Goal: Task Accomplishment & Management: Complete application form

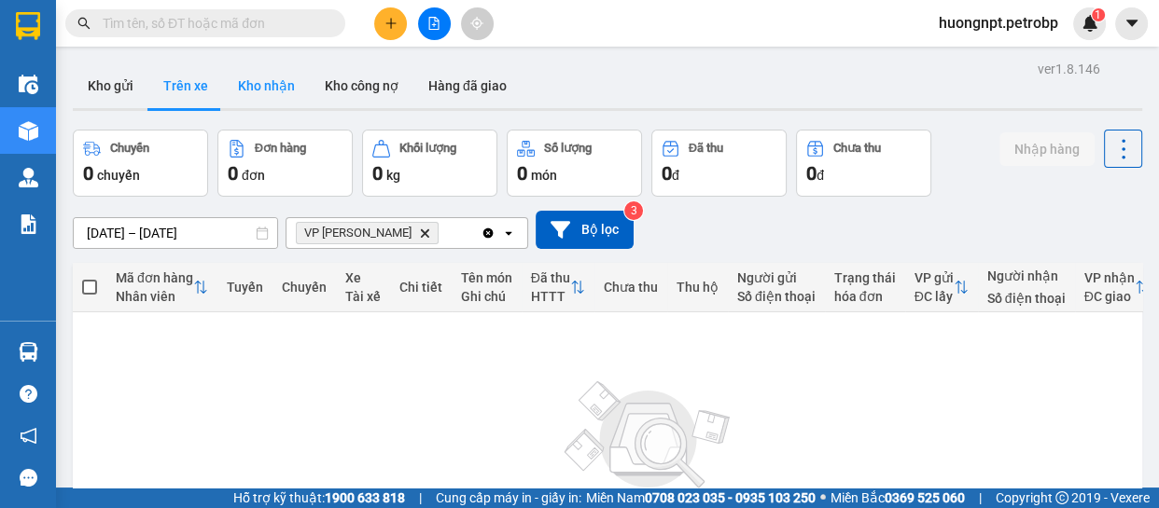
click at [258, 76] on button "Kho nhận" at bounding box center [266, 85] width 87 height 45
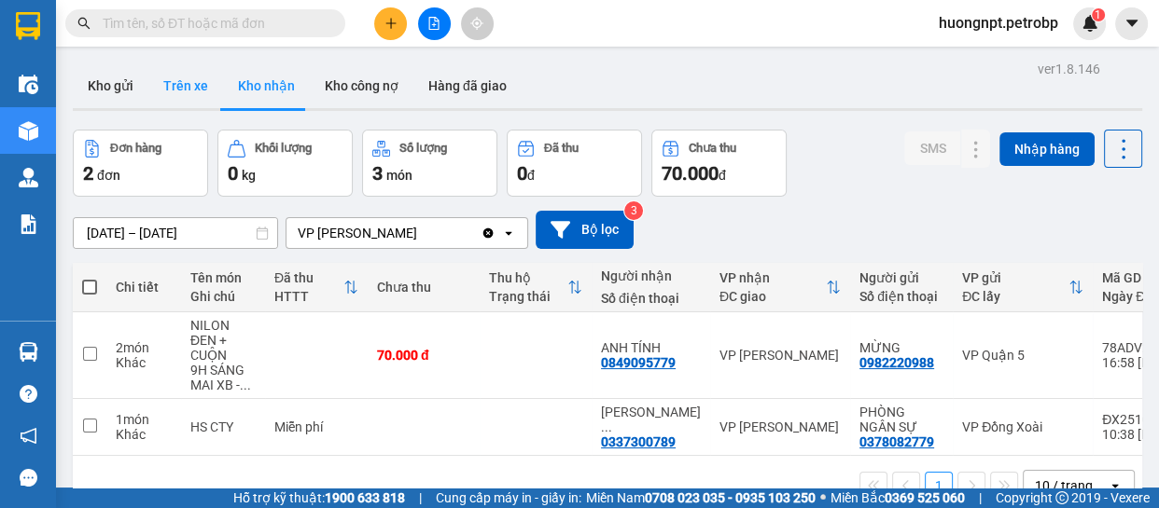
click at [187, 88] on button "Trên xe" at bounding box center [185, 85] width 75 height 45
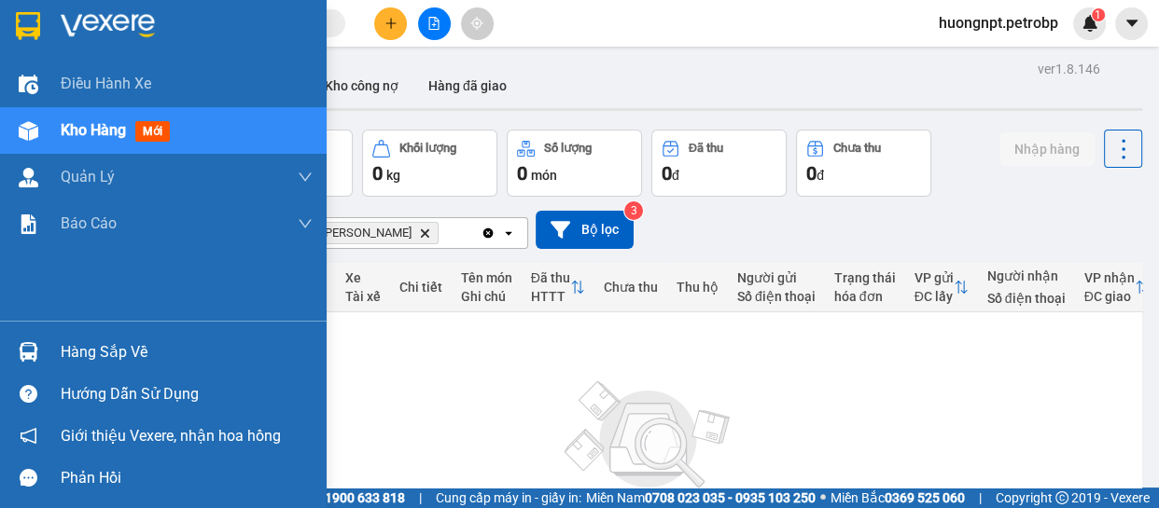
click at [103, 354] on div "Hàng sắp về" at bounding box center [187, 353] width 252 height 28
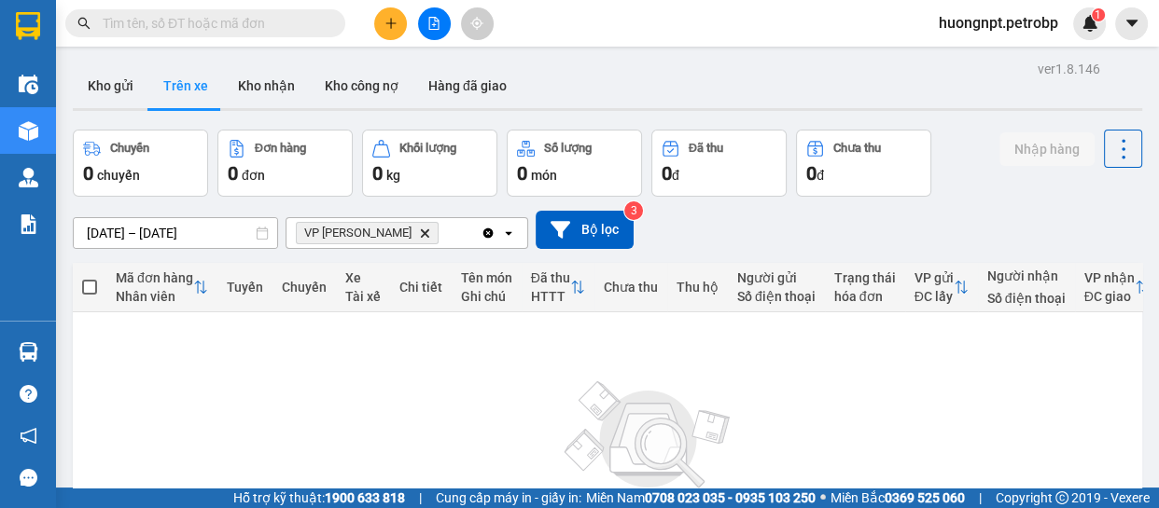
click at [912, 409] on section "Kết quả tìm kiếm ( 48 ) Bộ lọc Mã ĐH Trạng thái Món hàng Tổng cước Chưa cước Ng…" at bounding box center [579, 254] width 1159 height 508
click at [267, 98] on button "Kho nhận" at bounding box center [266, 85] width 87 height 45
type input "[DATE] – [DATE]"
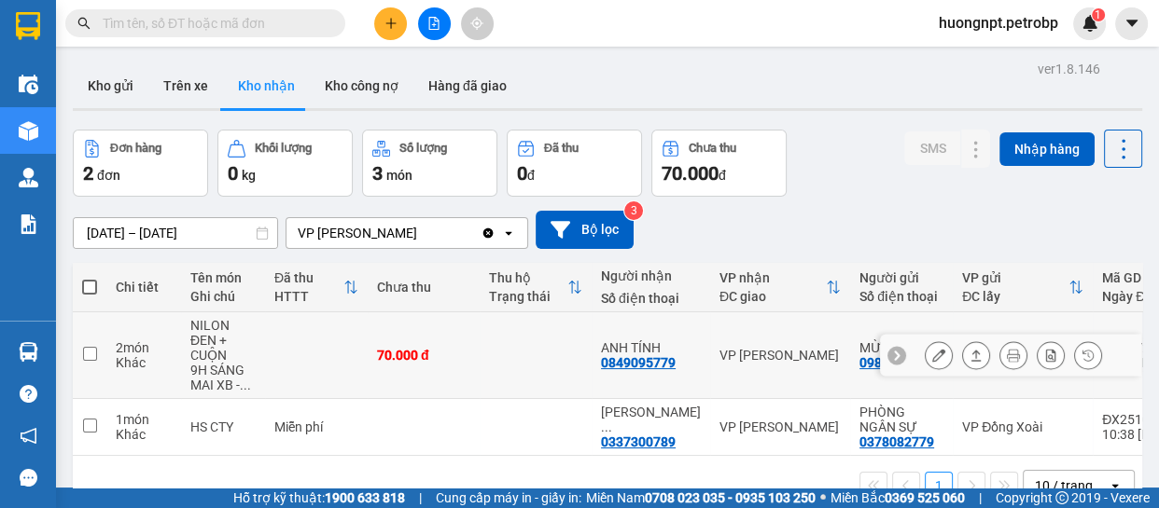
click at [486, 336] on td at bounding box center [535, 355] width 112 height 87
checkbox input "true"
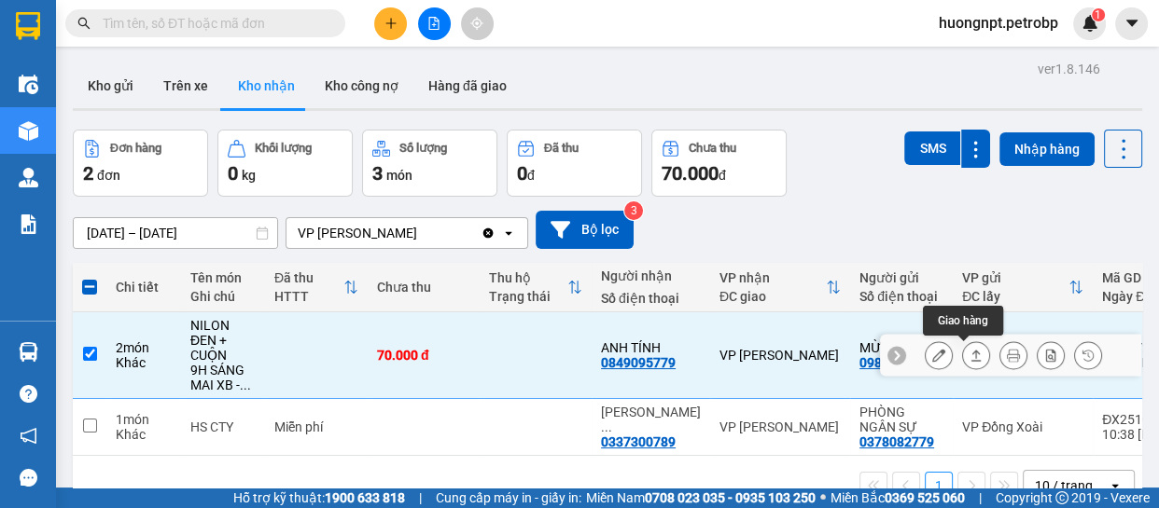
click at [932, 354] on icon at bounding box center [938, 355] width 13 height 13
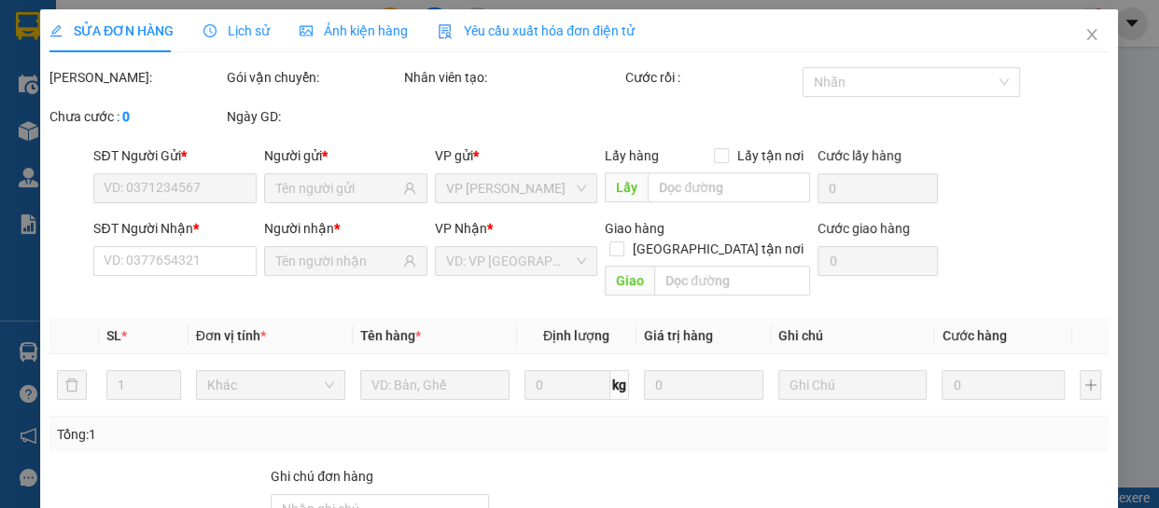
type input "0982220988"
type input "MỪNG"
type input "0849095779"
type input "ANH TÍNH"
type input "70.000"
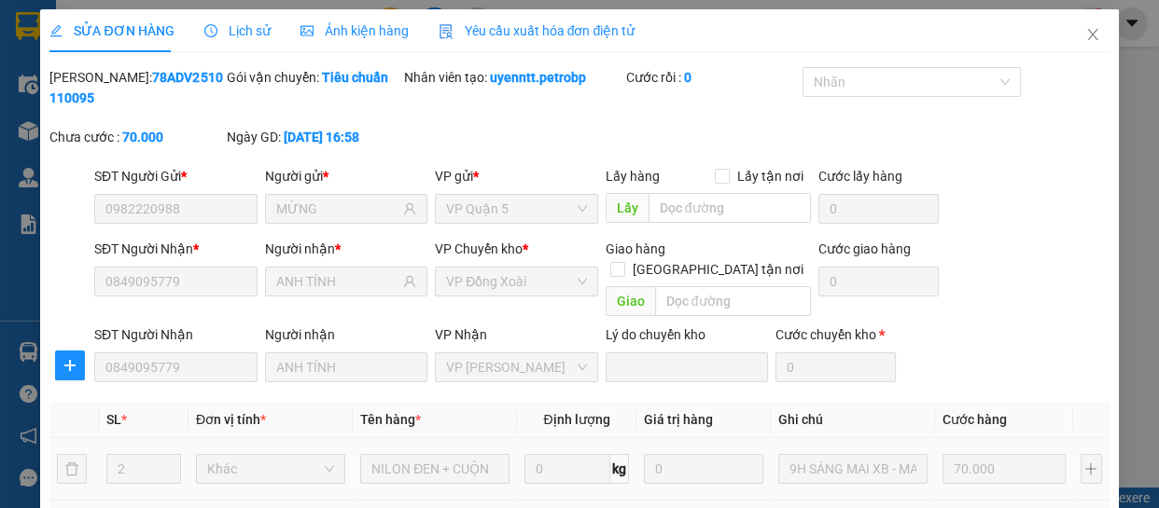
scroll to position [254, 0]
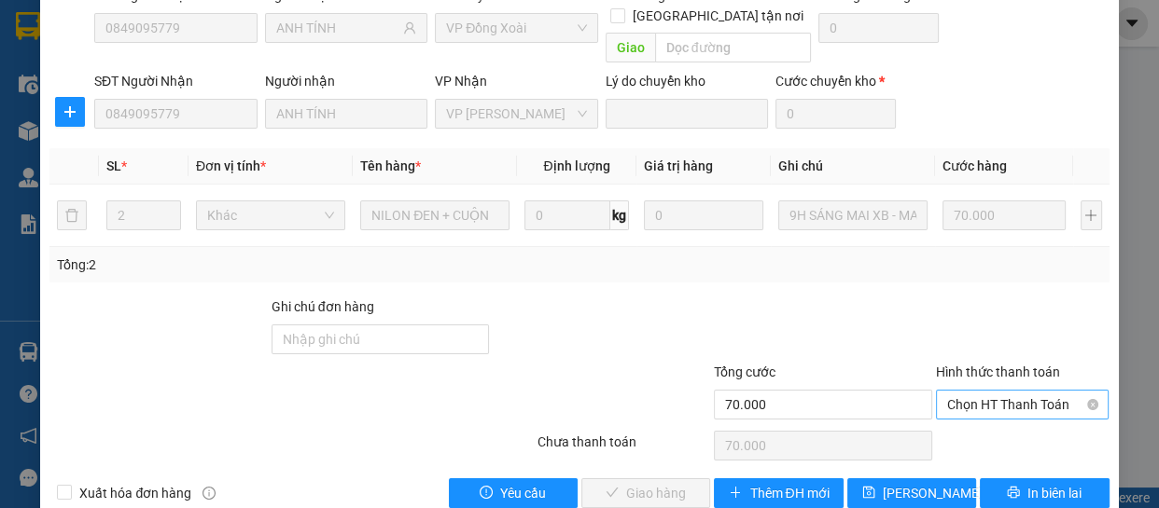
click at [970, 391] on span "Chọn HT Thanh Toán" at bounding box center [1022, 405] width 151 height 28
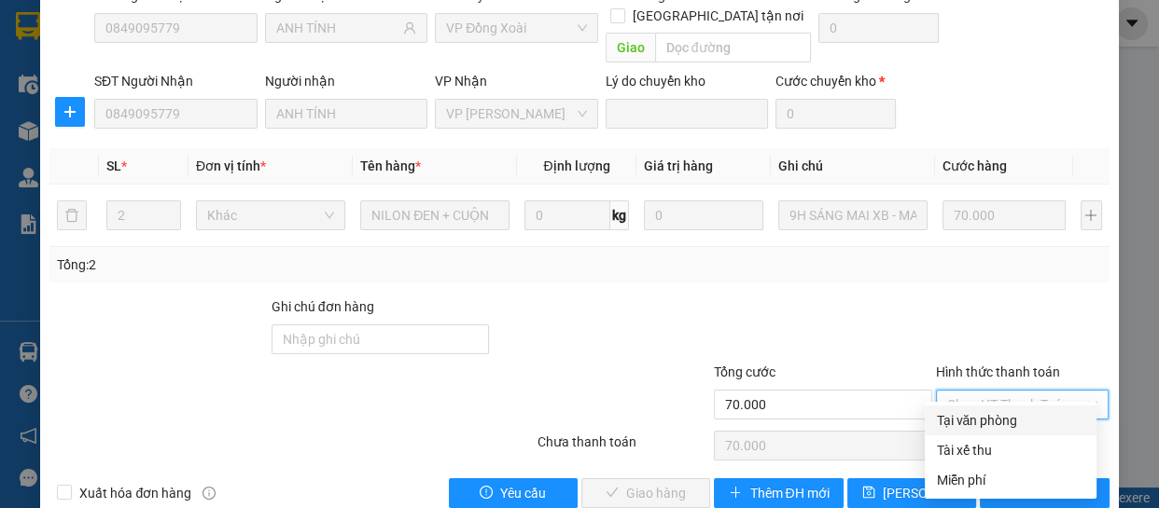
click at [972, 414] on div "Tại văn phòng" at bounding box center [1010, 420] width 149 height 21
type input "0"
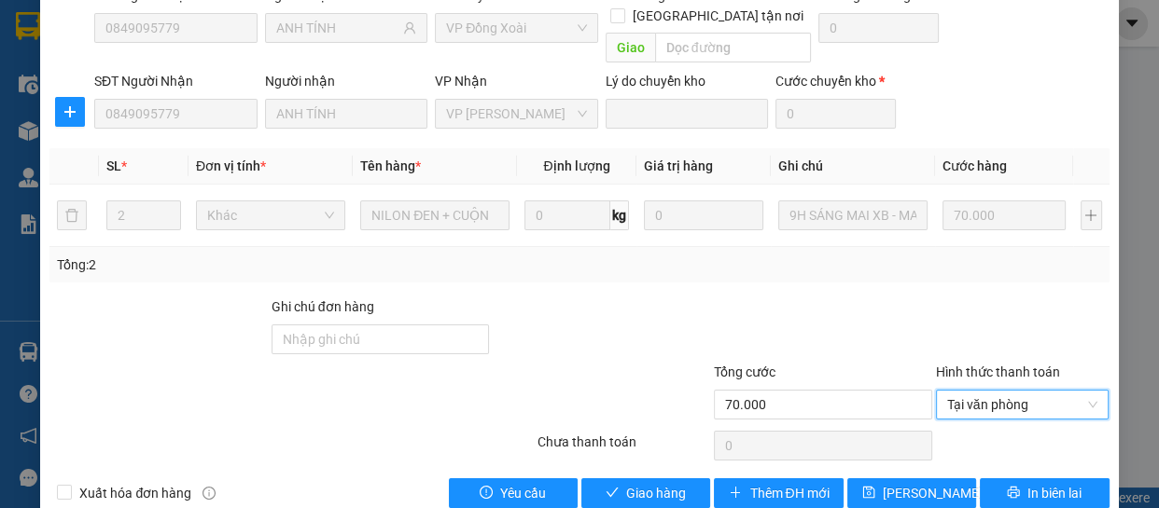
scroll to position [0, 0]
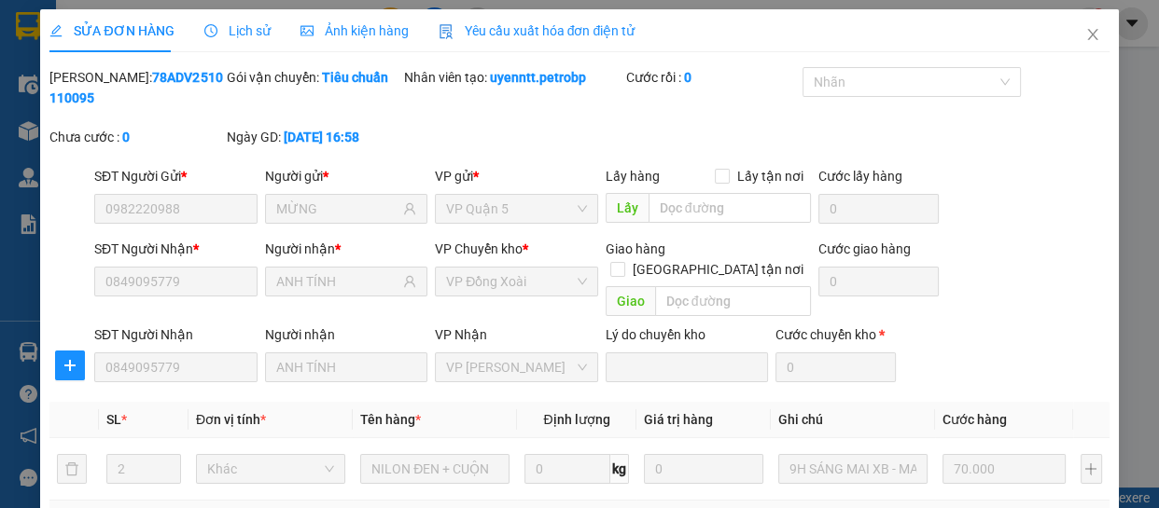
drag, startPoint x: 95, startPoint y: 74, endPoint x: 214, endPoint y: 72, distance: 118.5
click at [214, 72] on div "[PERSON_NAME]: 78ADV2510110095" at bounding box center [135, 87] width 173 height 41
copy b "78ADV2510110095"
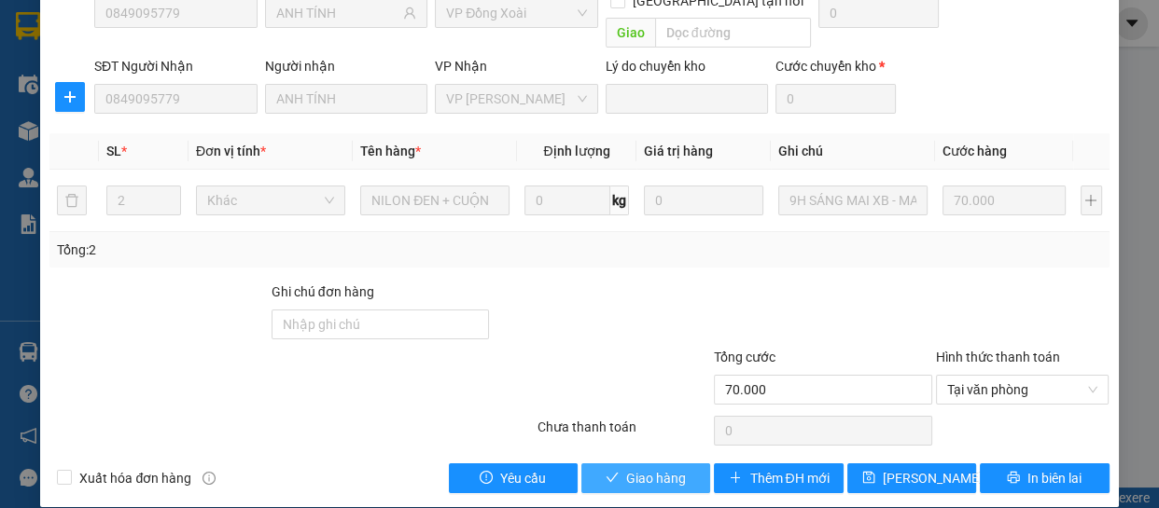
click at [659, 468] on span "Giao hàng" at bounding box center [656, 478] width 60 height 21
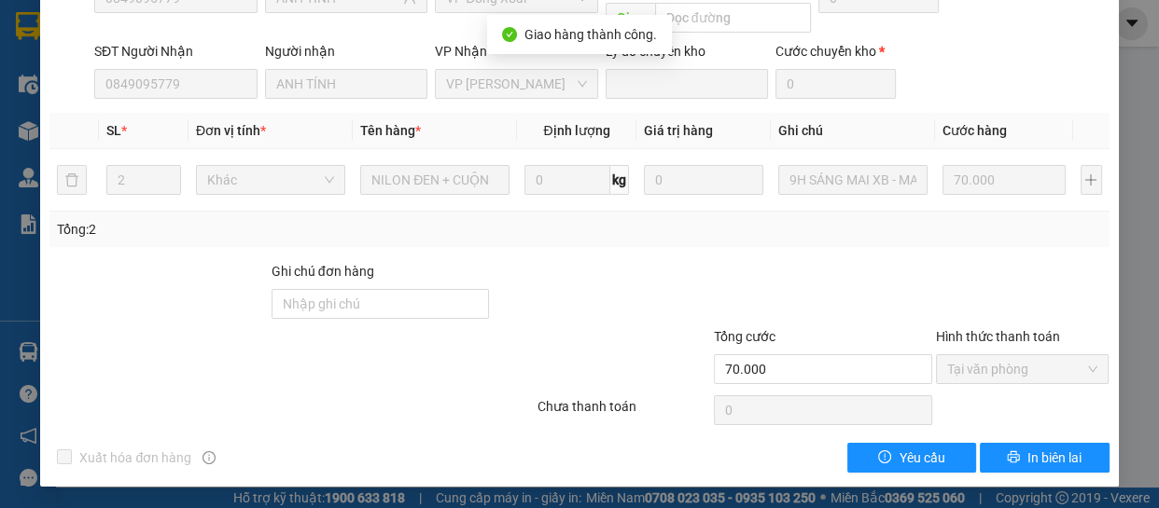
scroll to position [29, 0]
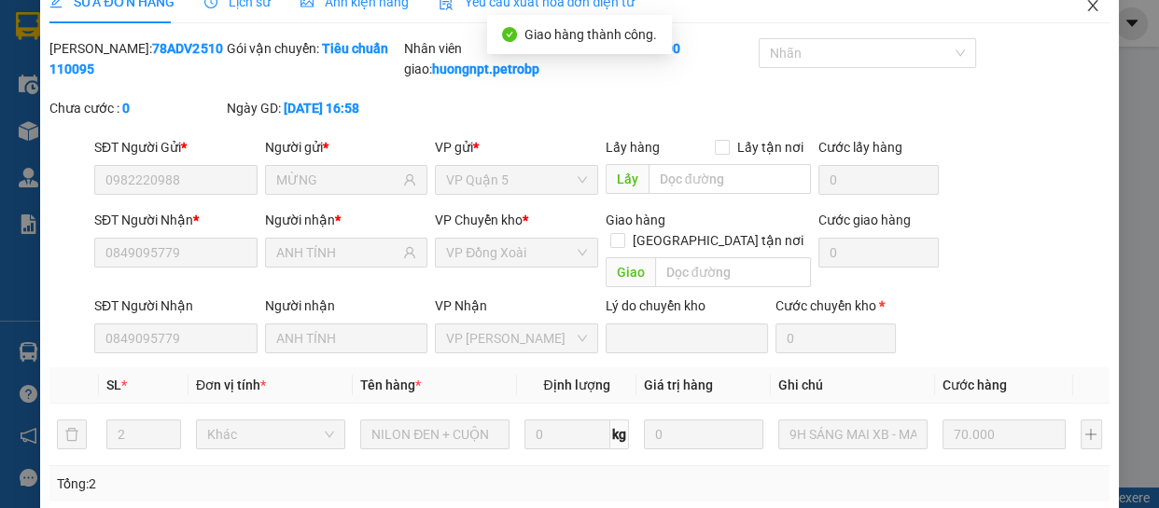
click at [1085, 7] on icon "close" at bounding box center [1092, 5] width 15 height 15
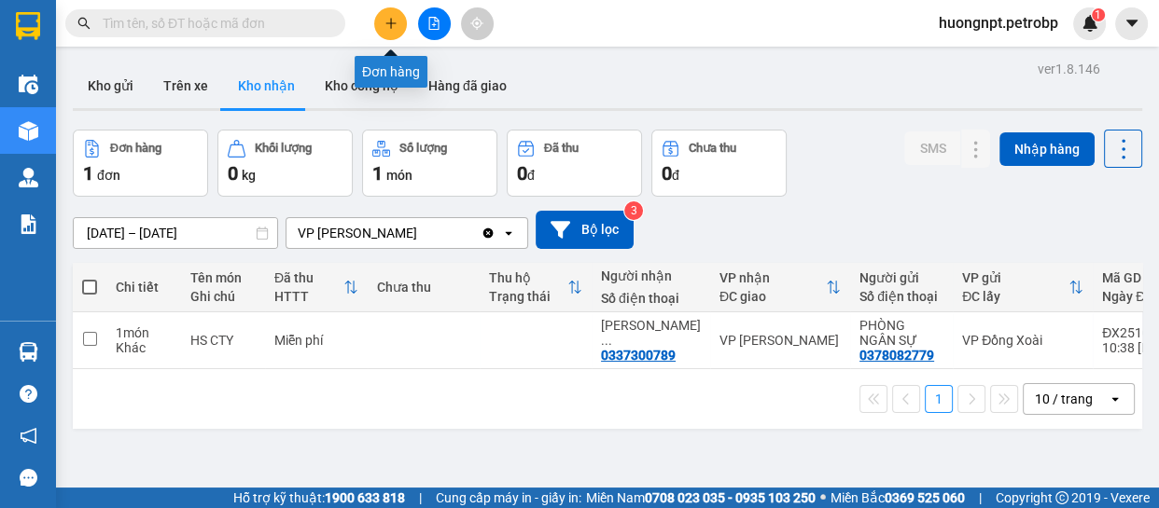
click at [389, 27] on icon "plus" at bounding box center [390, 23] width 13 height 13
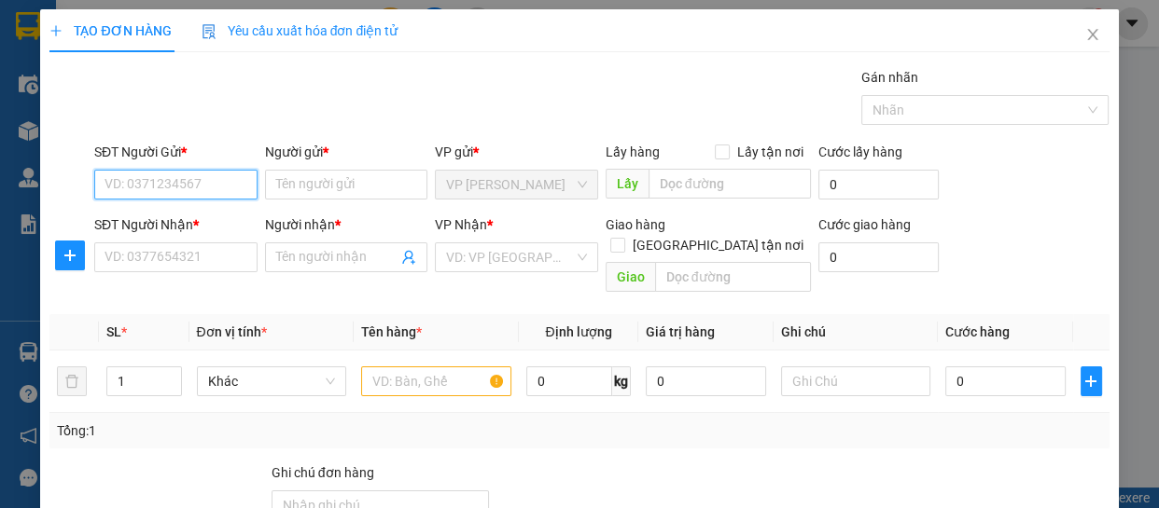
click at [165, 179] on input "SĐT Người Gửi *" at bounding box center [175, 185] width 163 height 30
type input "0911515567"
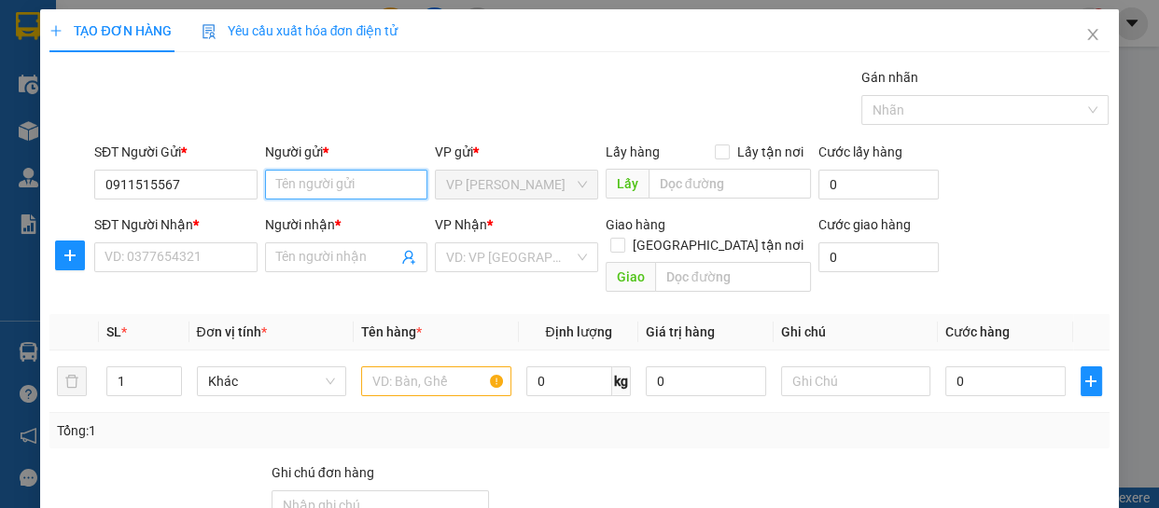
click at [339, 177] on input "Người gửi *" at bounding box center [346, 185] width 163 height 30
type input "a Vinh"
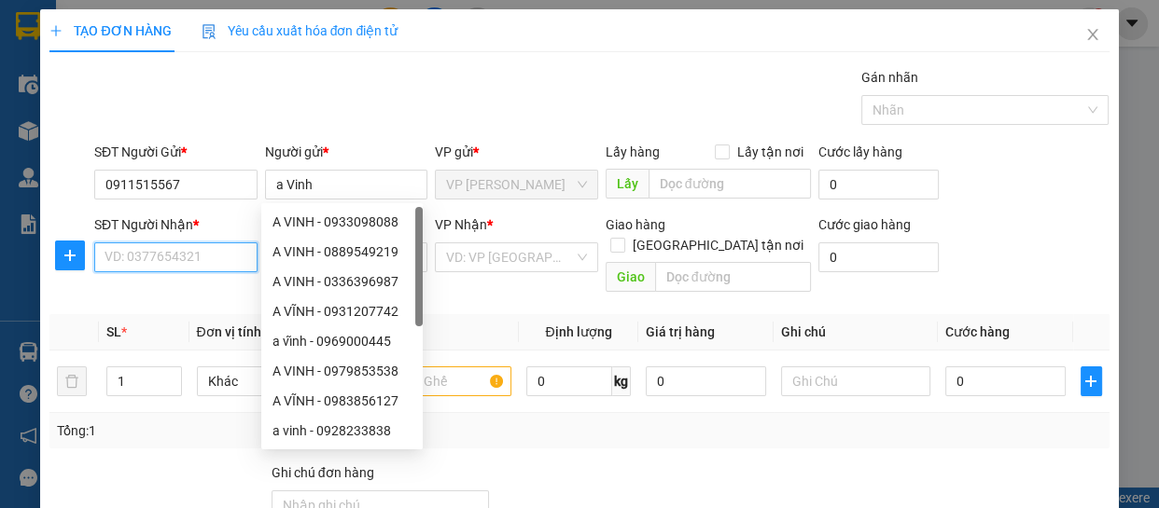
click at [232, 261] on input "SĐT Người Nhận *" at bounding box center [175, 258] width 163 height 30
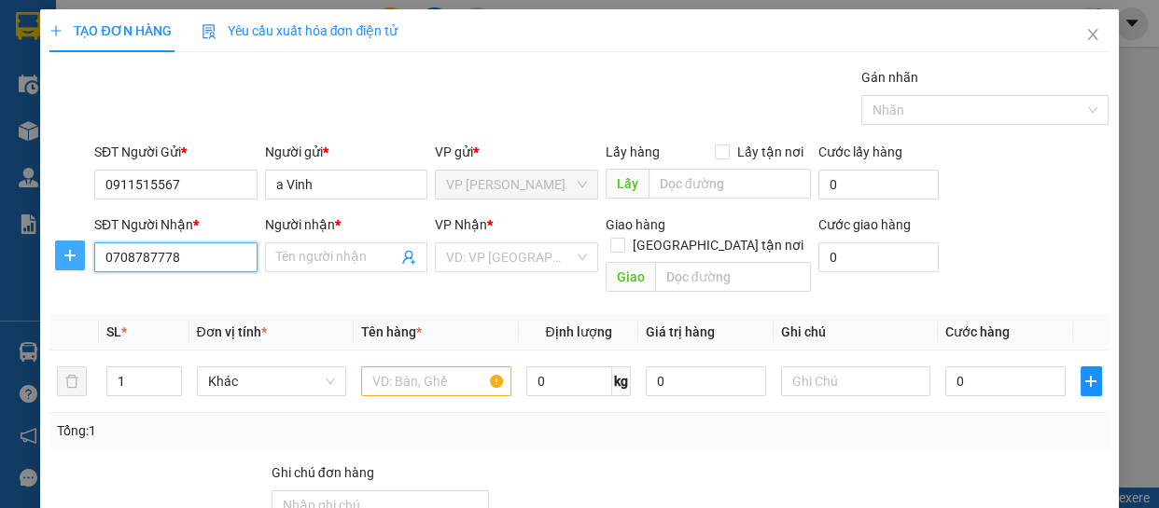
type input "0708787778"
click at [59, 261] on span "plus" at bounding box center [70, 255] width 28 height 15
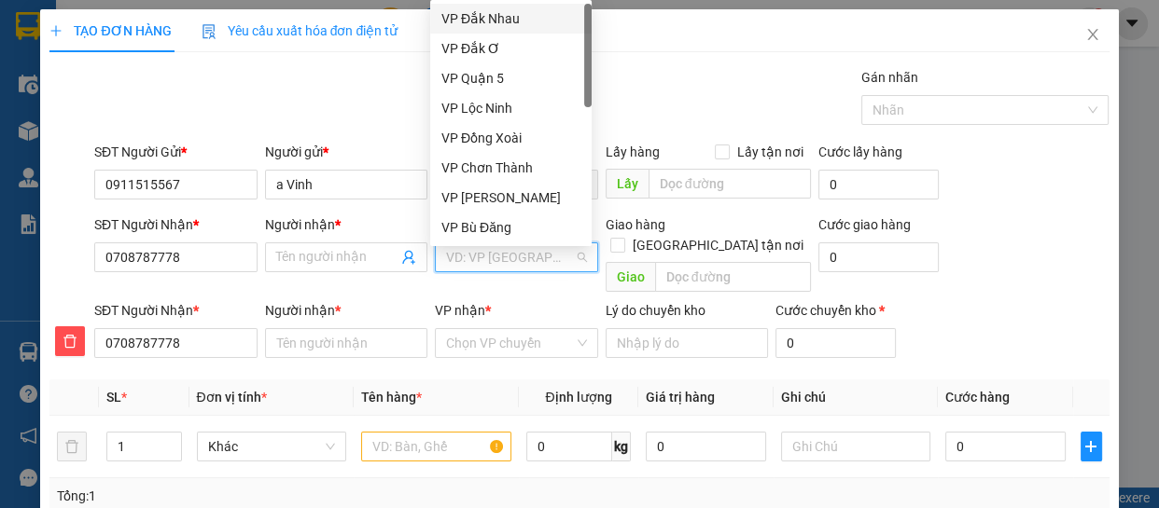
click at [542, 258] on input "search" at bounding box center [510, 257] width 128 height 28
click at [481, 133] on div "VP Đồng Xoài" at bounding box center [510, 138] width 139 height 21
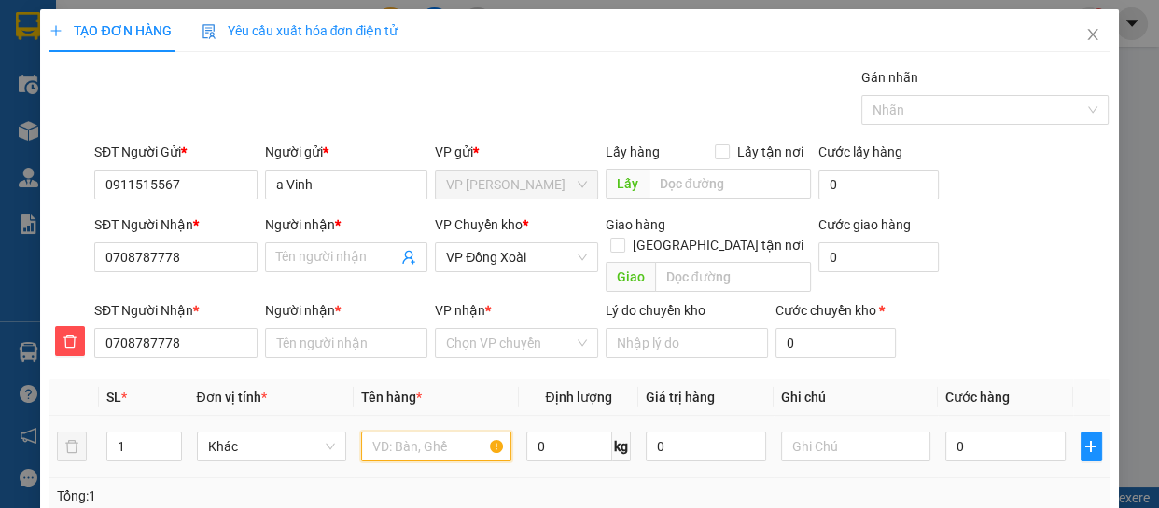
click at [423, 432] on input "text" at bounding box center [436, 447] width 150 height 30
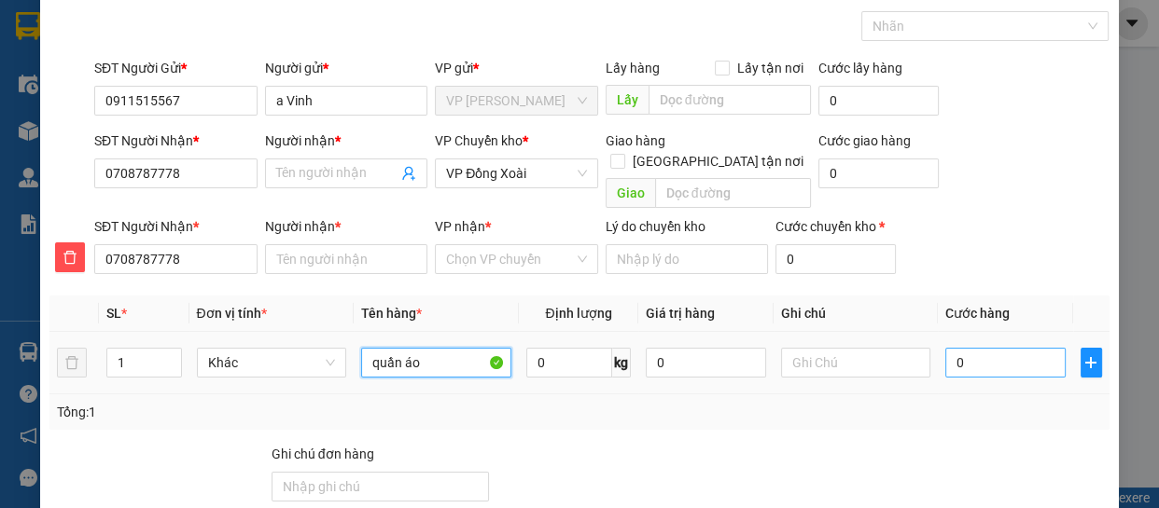
type input "quần áo"
click at [970, 348] on input "0" at bounding box center [1005, 363] width 120 height 30
type input "4"
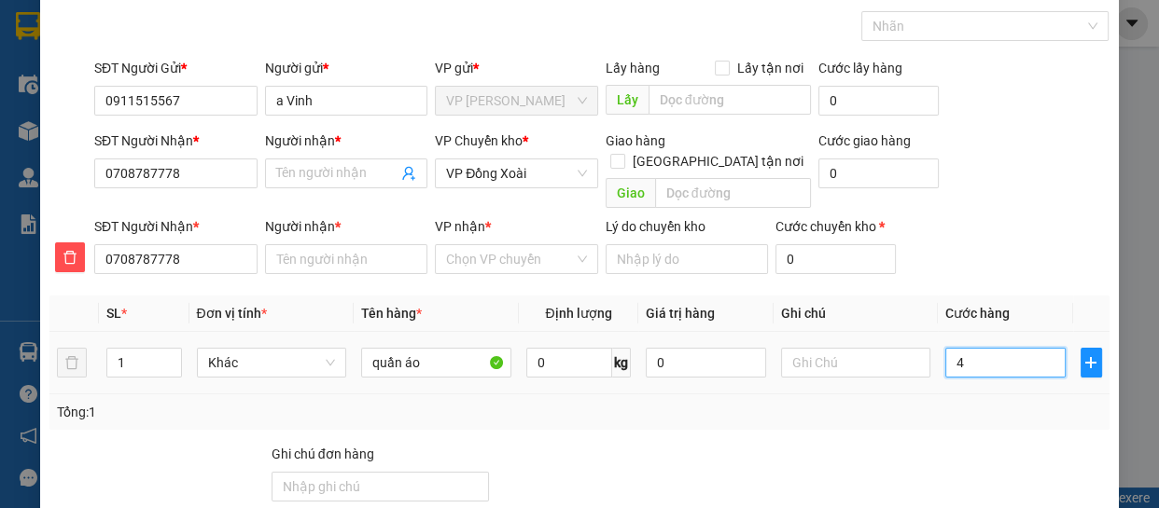
type input "40"
type input "400"
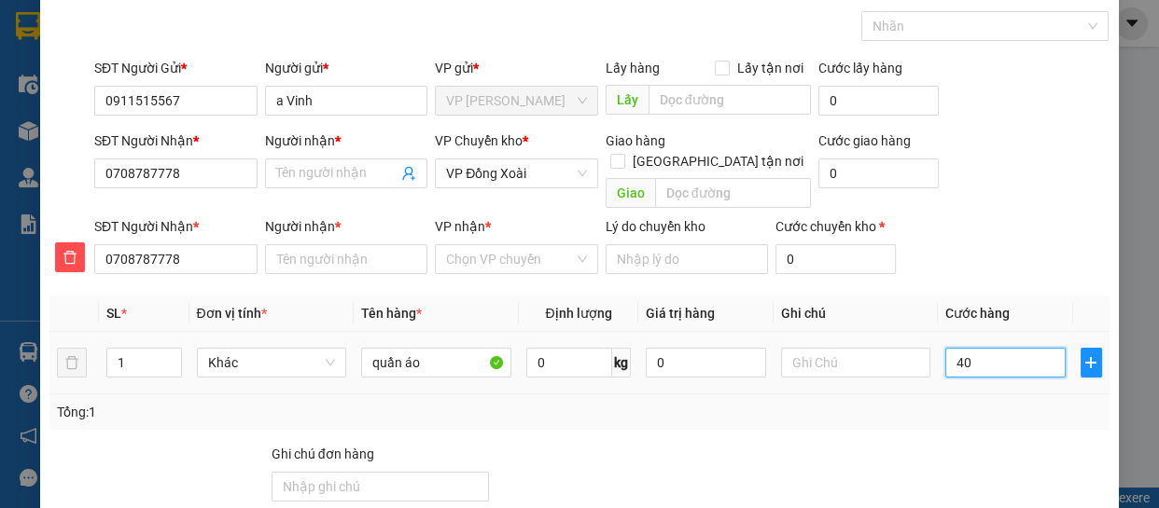
type input "400"
type input "4.000"
type input "40.000"
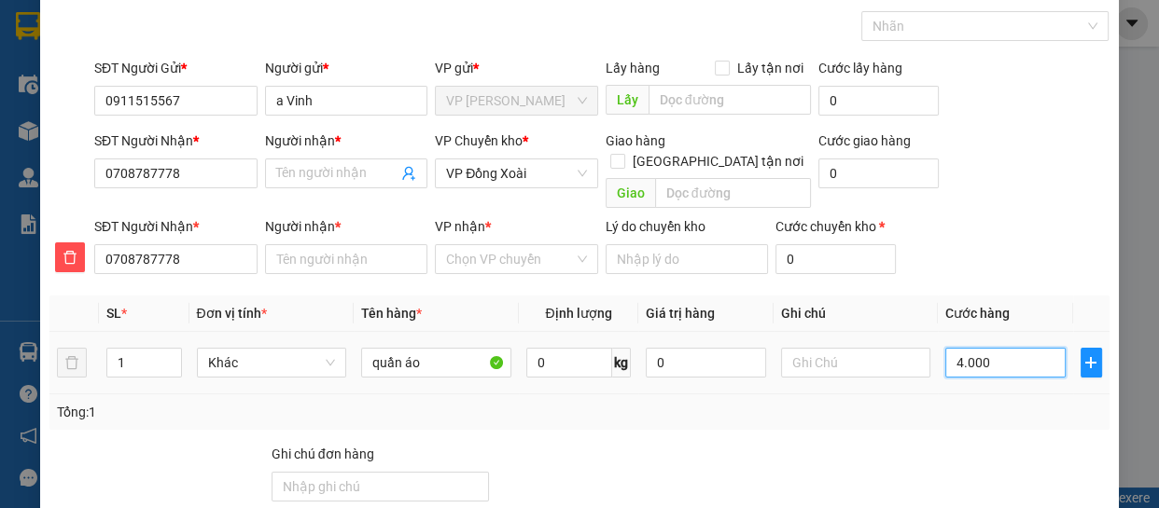
type input "40.000"
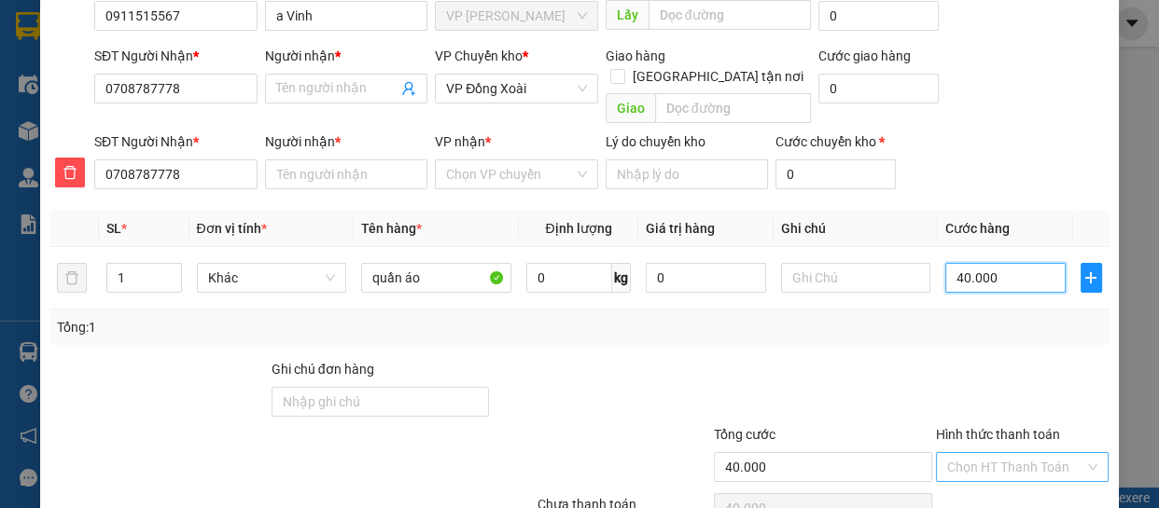
type input "40.000"
click at [1026, 453] on input "Hình thức thanh toán" at bounding box center [1016, 467] width 138 height 28
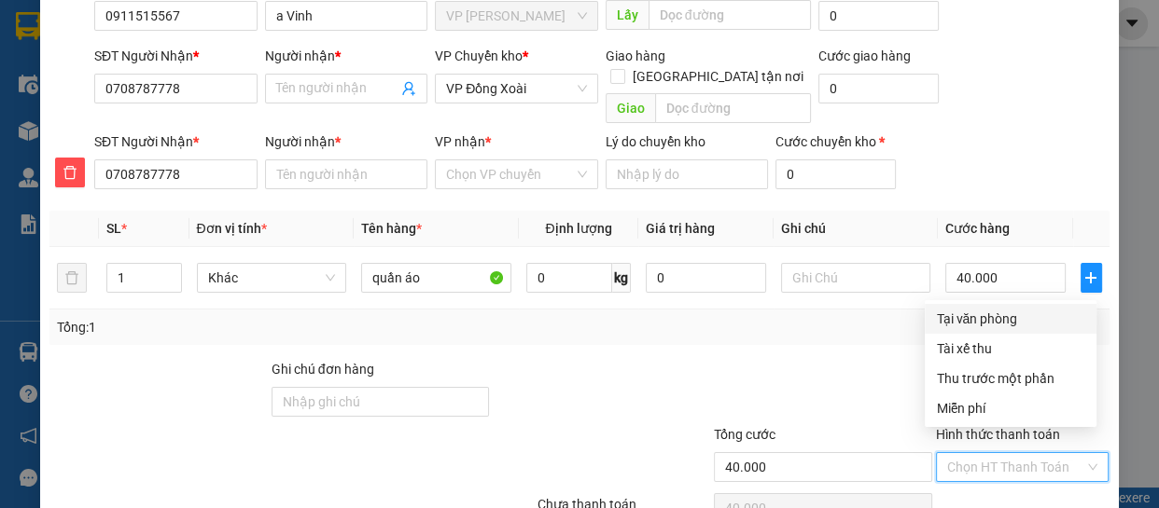
click at [1002, 312] on div "Tại văn phòng" at bounding box center [1010, 319] width 149 height 21
type input "0"
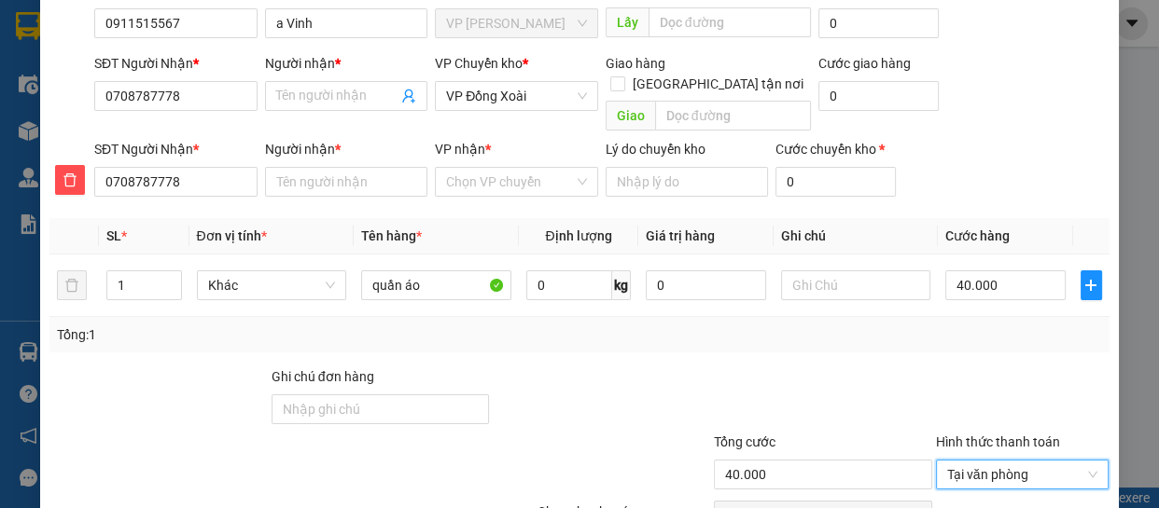
scroll to position [76, 0]
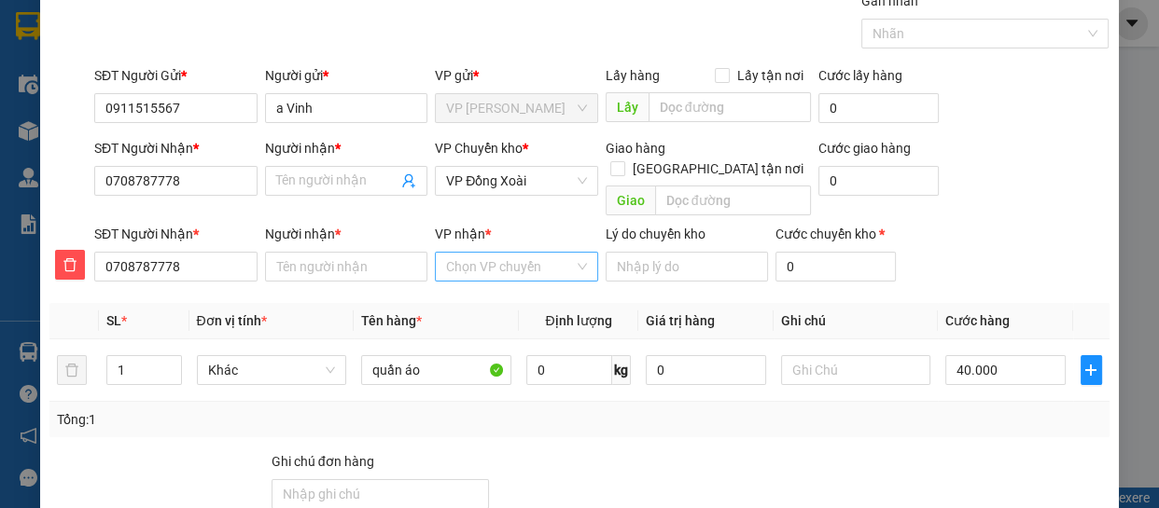
click at [480, 253] on input "VP nhận *" at bounding box center [510, 267] width 128 height 28
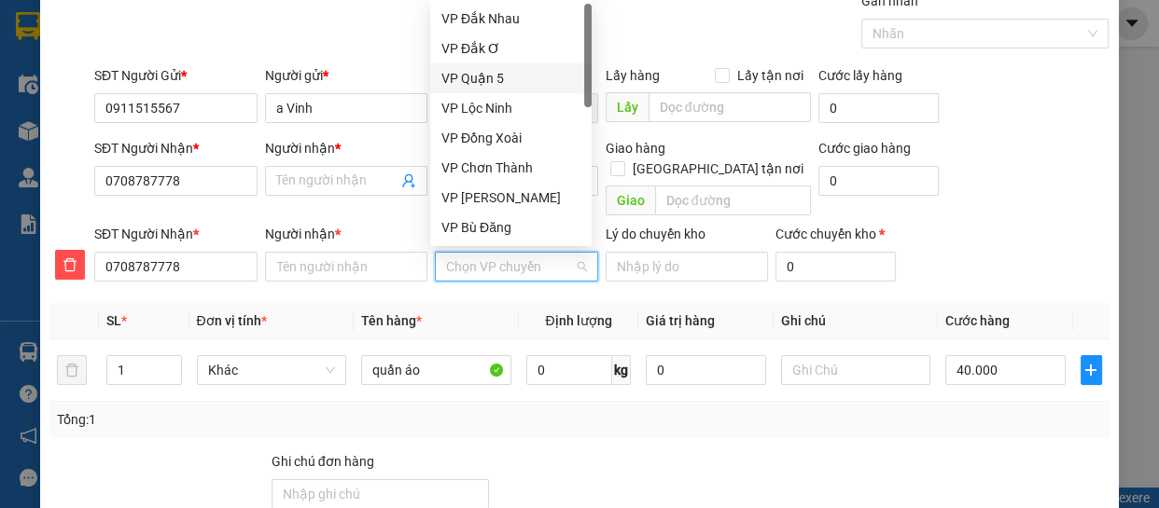
click at [495, 80] on div "VP Quận 5" at bounding box center [510, 78] width 139 height 21
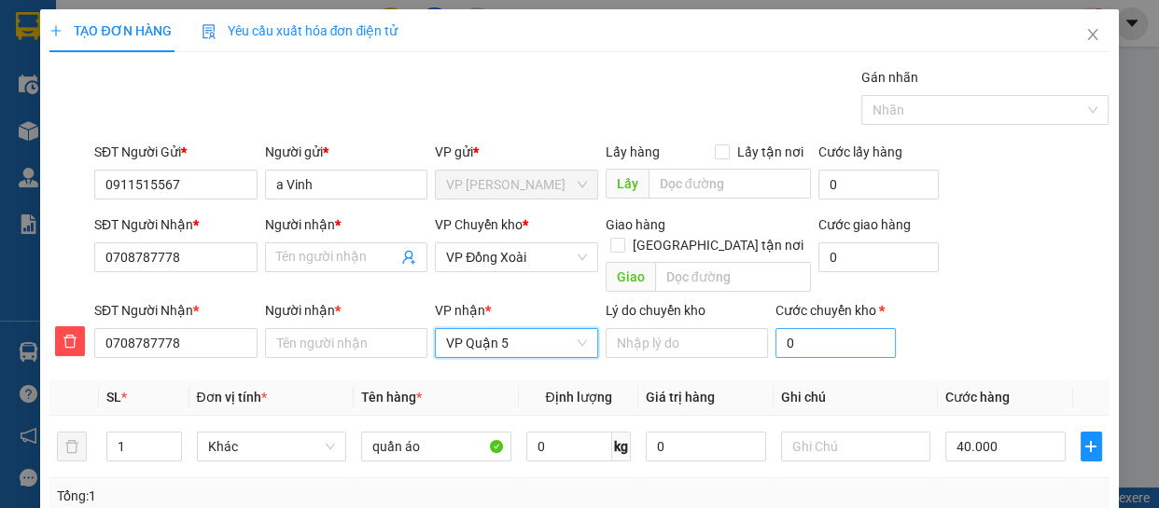
scroll to position [246, 0]
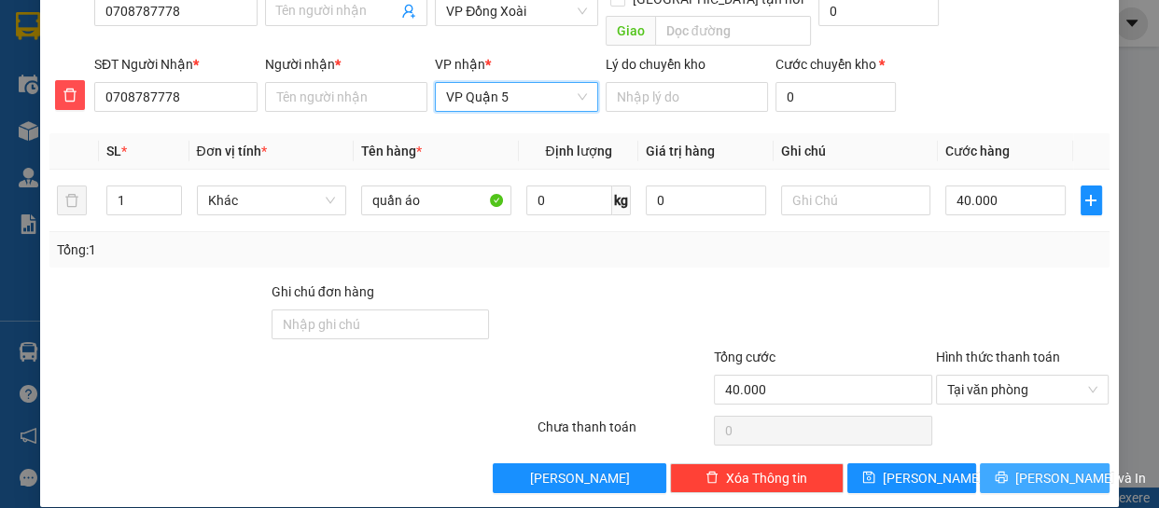
click at [1014, 464] on button "[PERSON_NAME] và In" at bounding box center [1043, 479] width 129 height 30
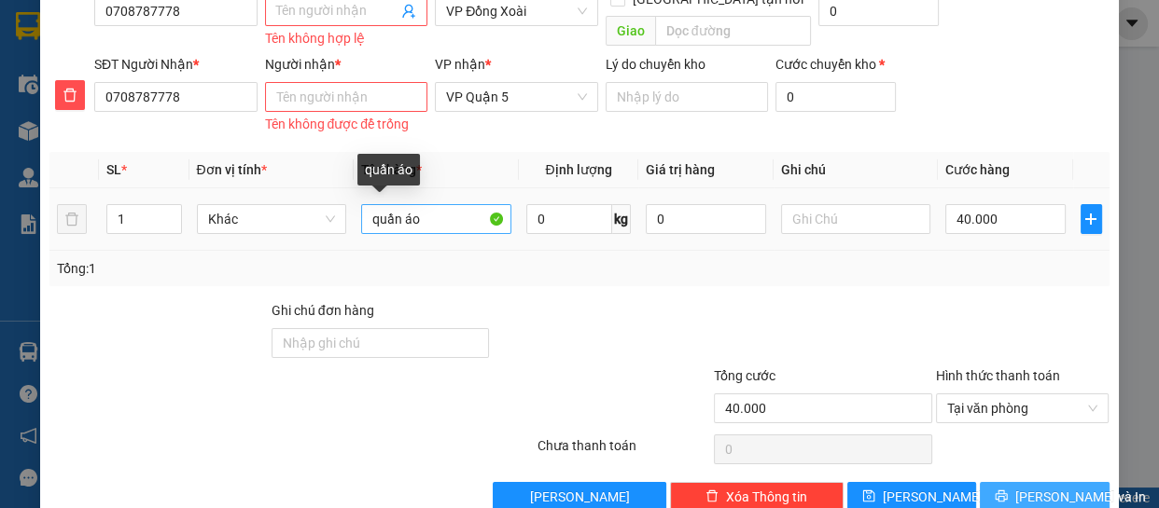
scroll to position [161, 0]
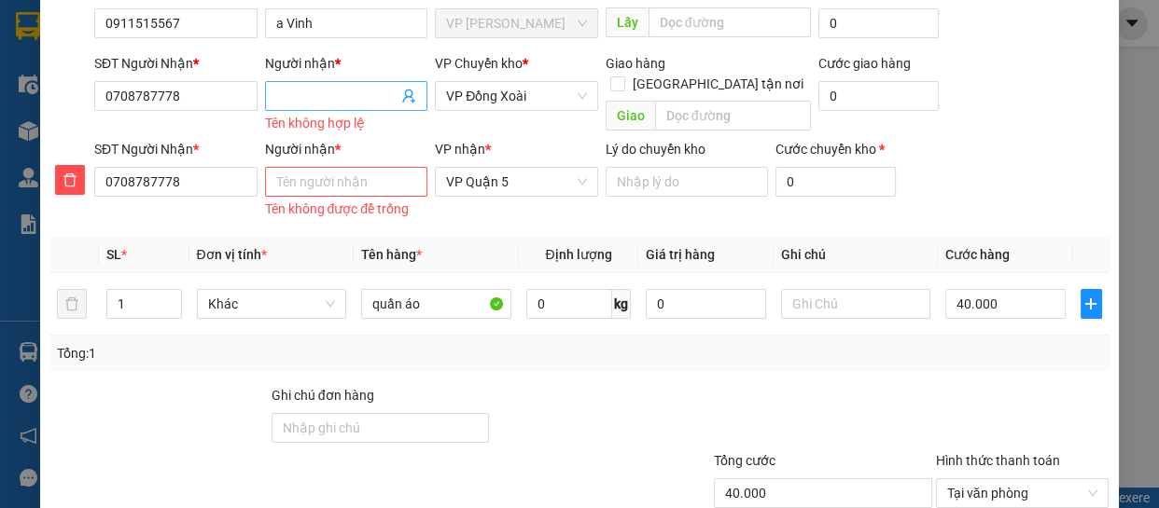
click at [350, 90] on input "Người nhận *" at bounding box center [337, 96] width 122 height 21
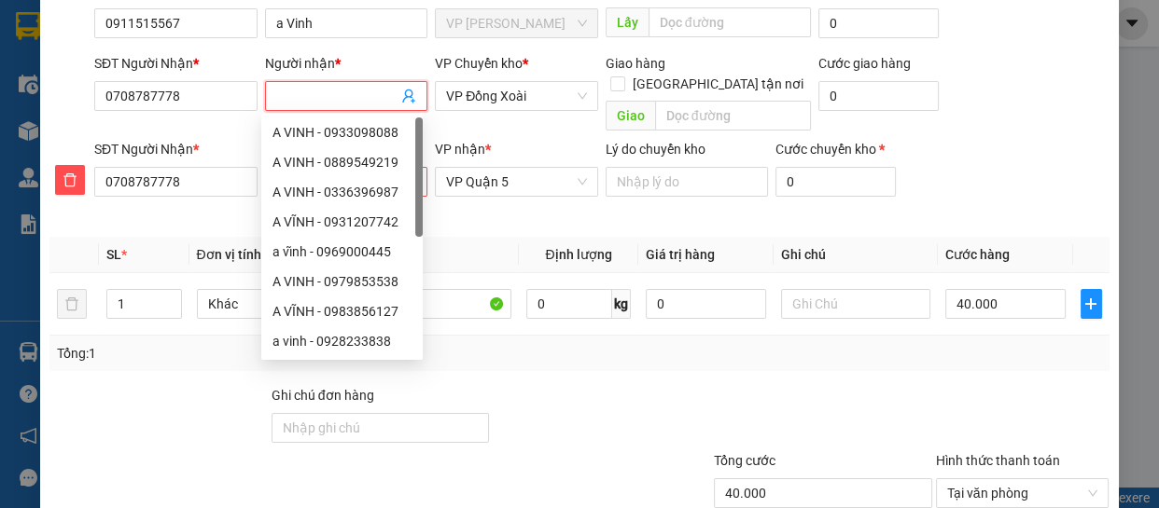
scroll to position [76, 0]
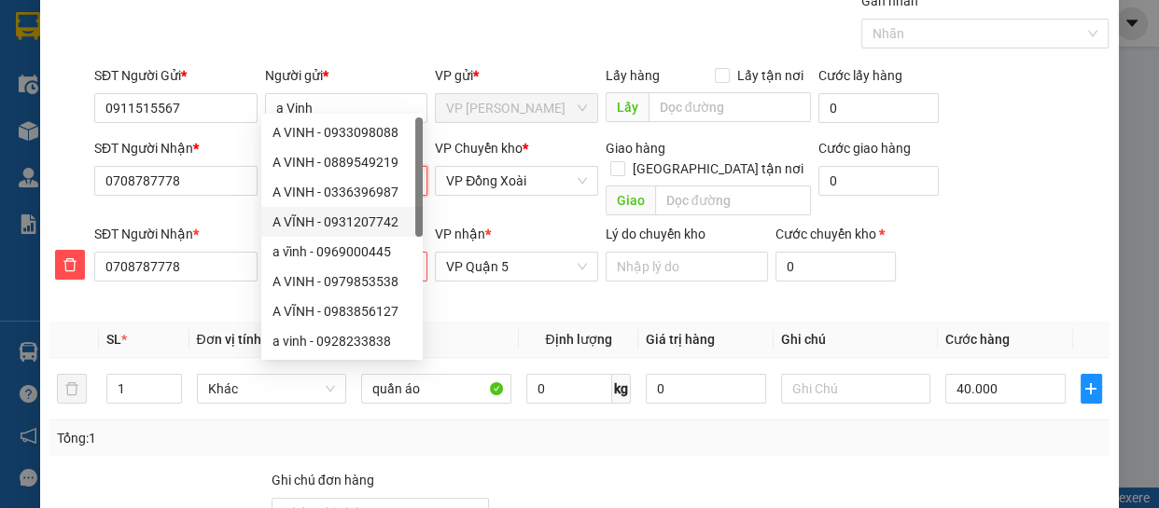
click at [177, 456] on div "Transit Pickup Surcharge Ids Transit Deliver Surcharge Ids Transit Deliver Surc…" at bounding box center [578, 336] width 1059 height 691
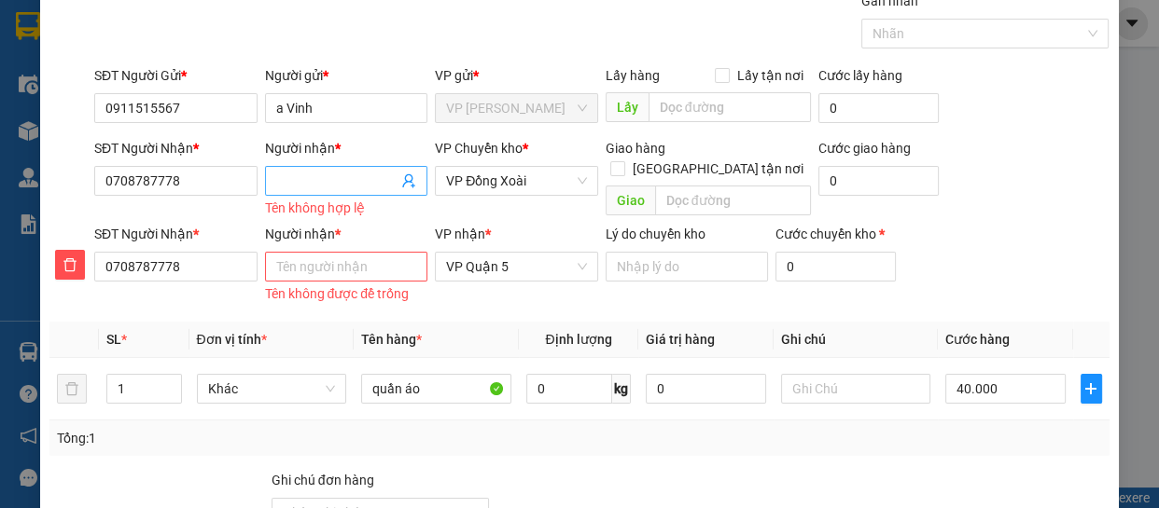
click at [295, 175] on input "Người nhận *" at bounding box center [337, 181] width 122 height 21
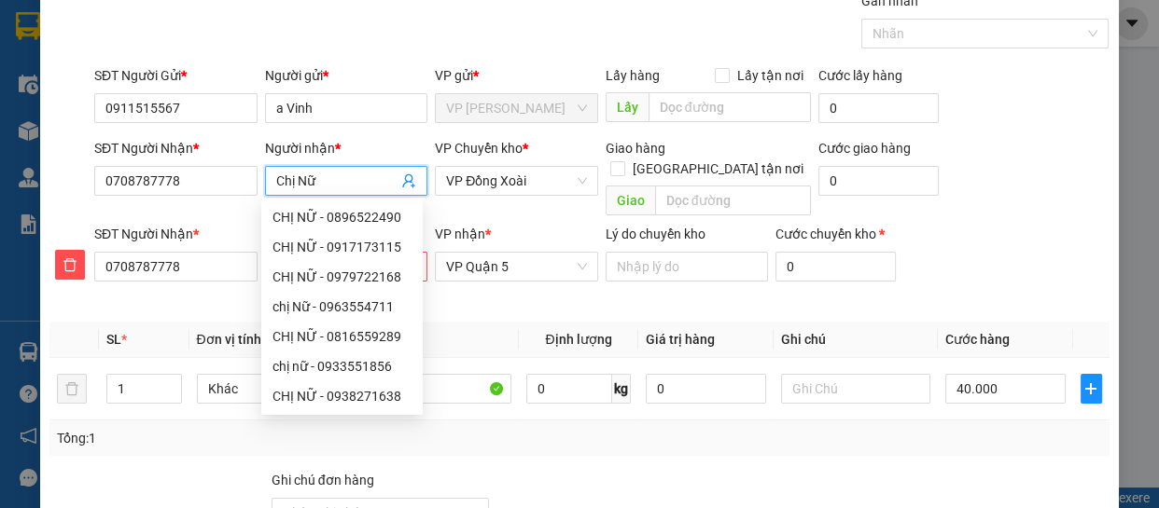
type input "Chị Nữ"
click at [1048, 224] on div "SĐT Người Nhận * 0708787778 Người nhận * Tên không được để trống VP nhận * VP Q…" at bounding box center [601, 266] width 1022 height 84
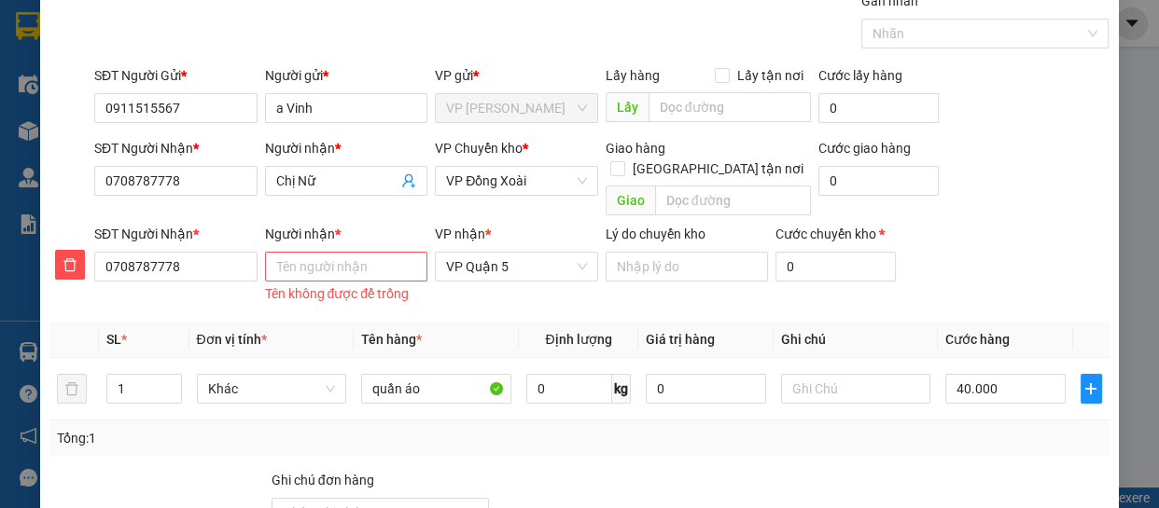
scroll to position [246, 0]
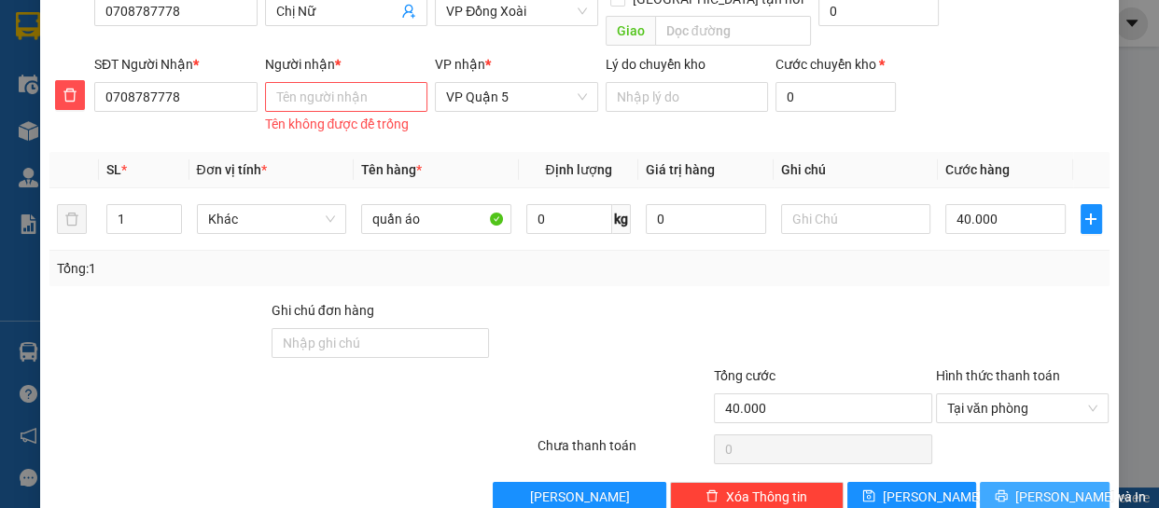
click at [1076, 482] on button "[PERSON_NAME] và In" at bounding box center [1043, 497] width 129 height 30
click at [1065, 487] on span "[PERSON_NAME] và In" at bounding box center [1080, 497] width 131 height 21
click at [305, 82] on input "Người nhận *" at bounding box center [346, 97] width 163 height 30
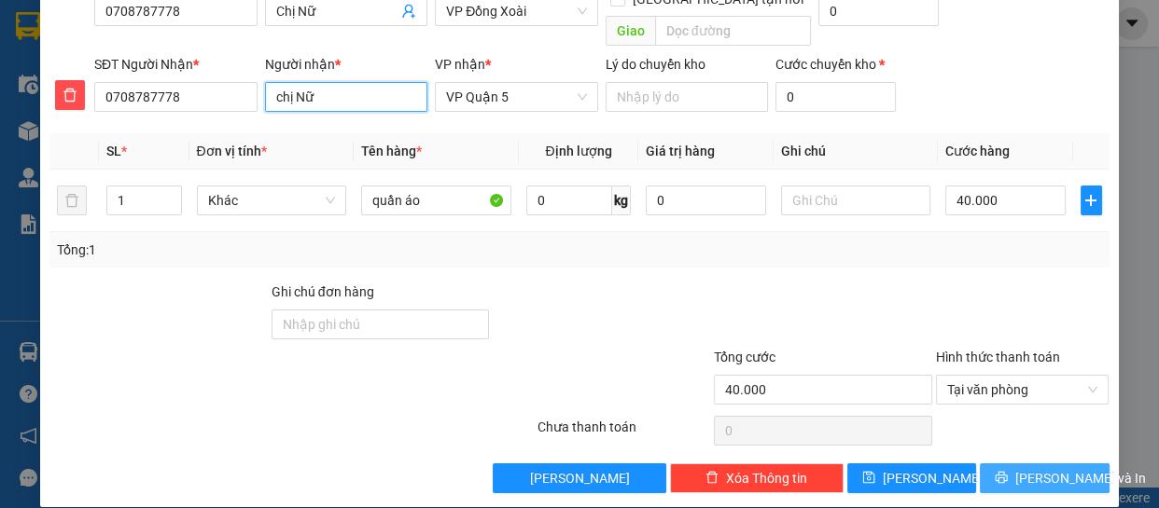
type input "chị Nữ"
click at [1048, 468] on span "[PERSON_NAME] và In" at bounding box center [1080, 478] width 131 height 21
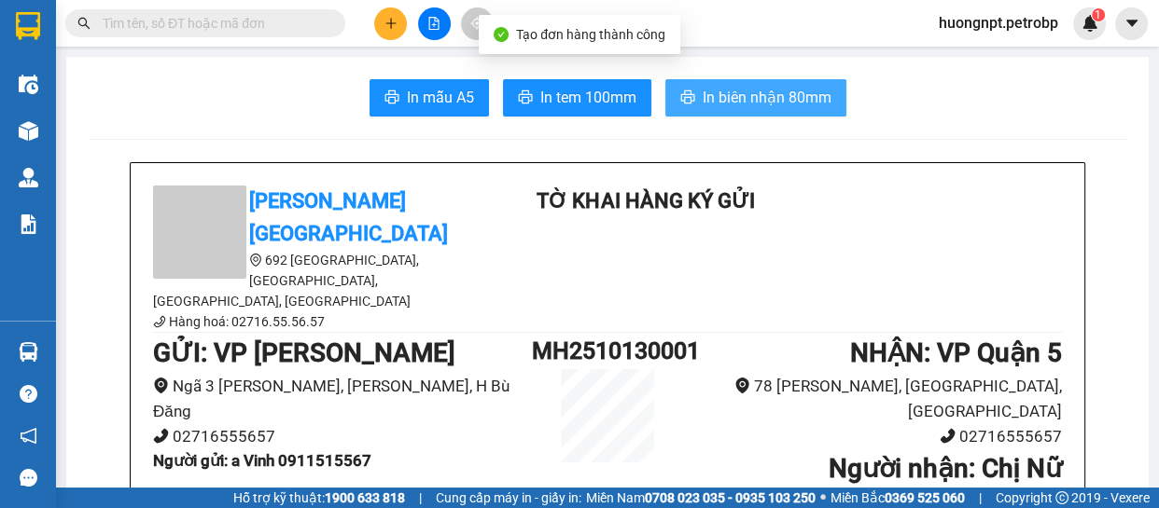
click at [727, 104] on span "In biên nhận 80mm" at bounding box center [766, 97] width 129 height 23
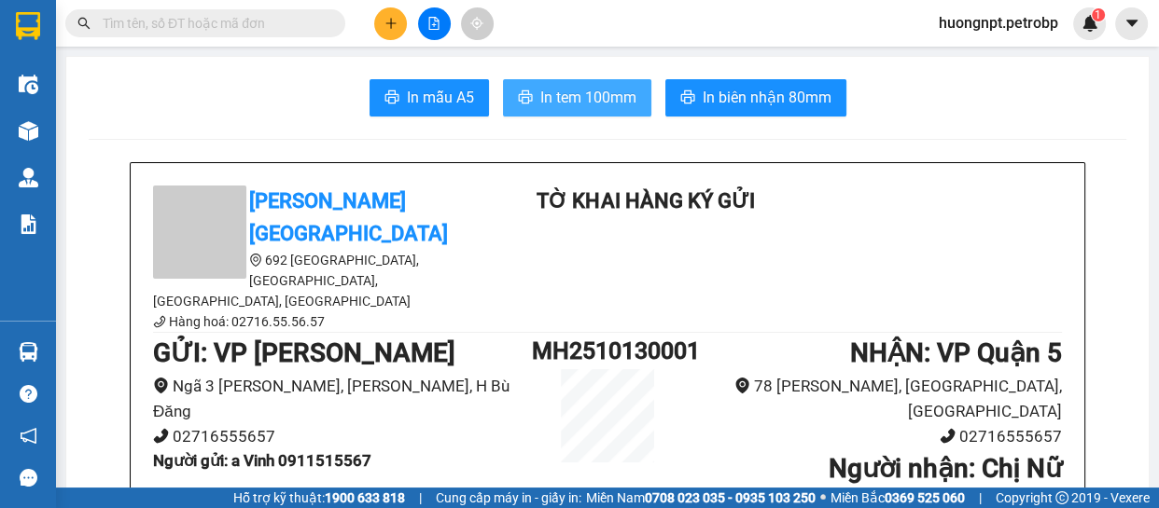
click at [541, 93] on span "In tem 100mm" at bounding box center [588, 97] width 96 height 23
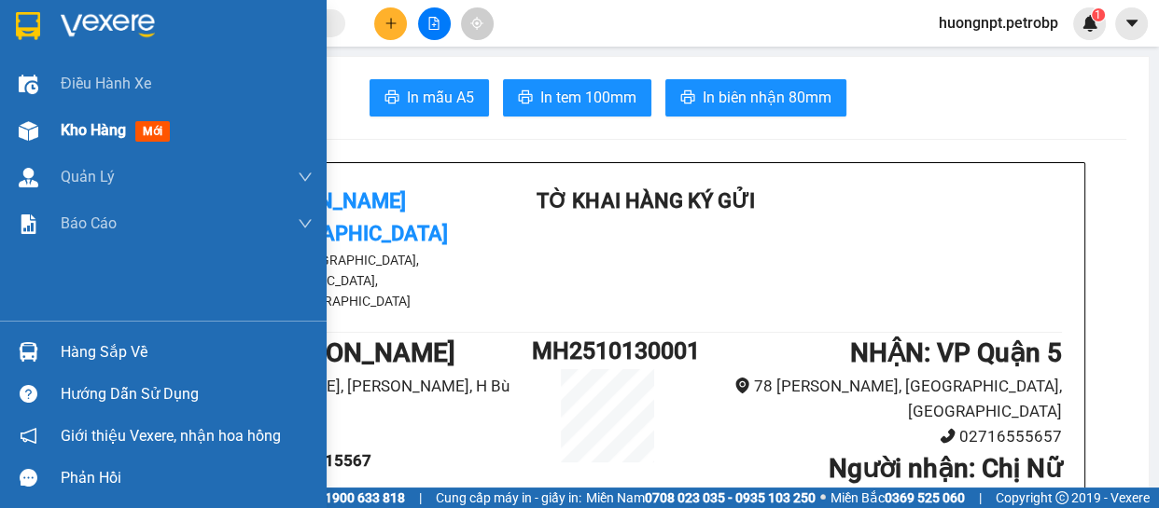
click at [102, 127] on span "Kho hàng" at bounding box center [93, 130] width 65 height 18
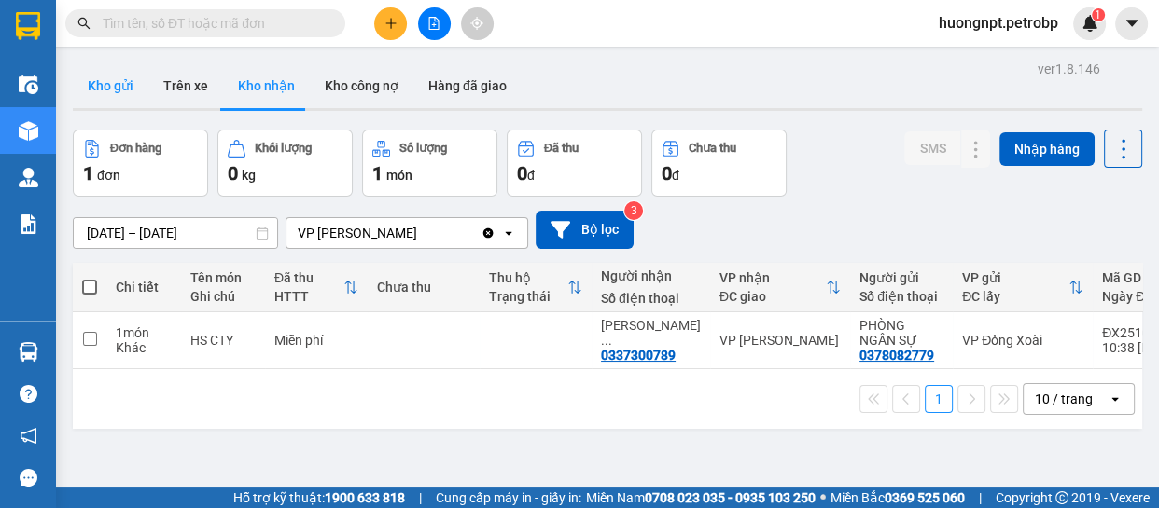
click at [116, 88] on button "Kho gửi" at bounding box center [111, 85] width 76 height 45
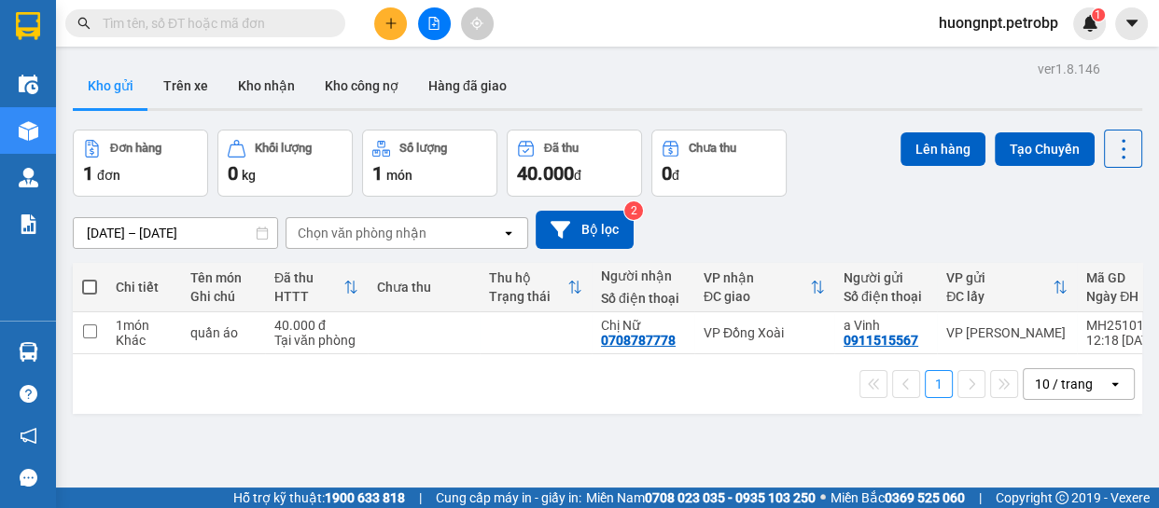
scroll to position [84, 0]
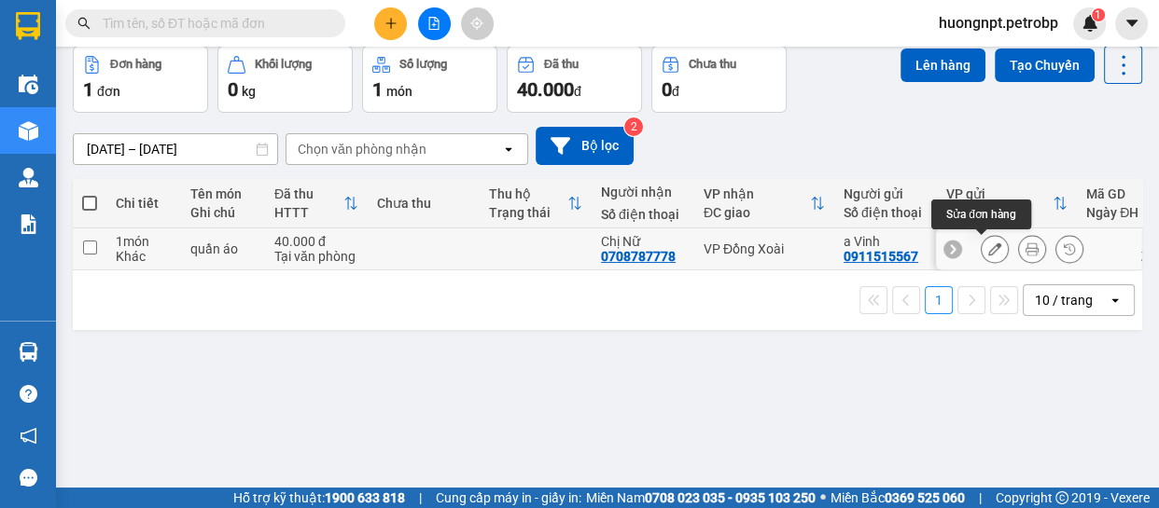
click at [988, 252] on icon at bounding box center [994, 249] width 13 height 13
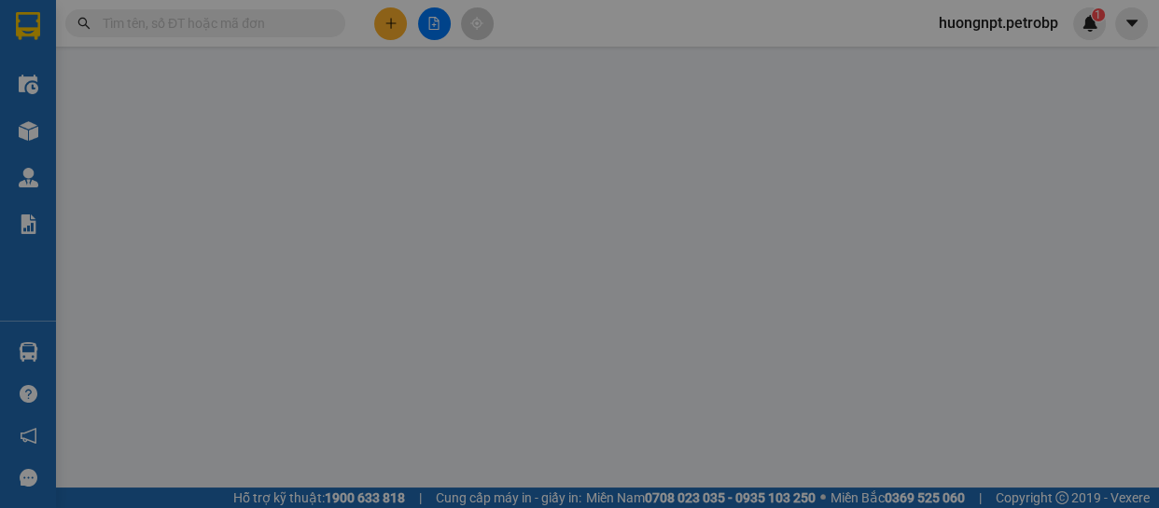
type input "0911515567"
type input "0708787778"
type input "40.000"
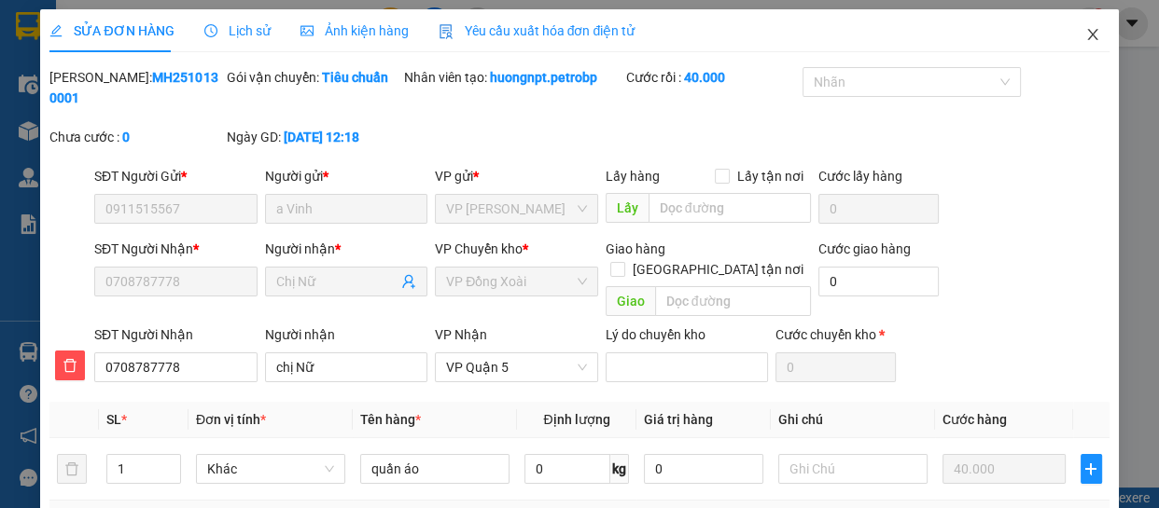
click at [1085, 33] on icon "close" at bounding box center [1092, 34] width 15 height 15
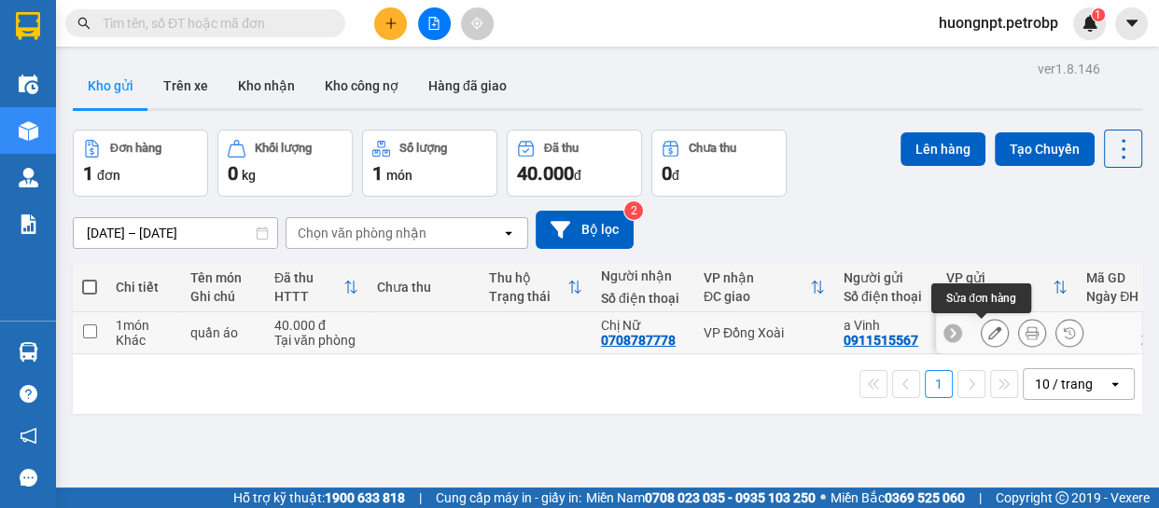
click at [988, 335] on icon at bounding box center [994, 332] width 13 height 13
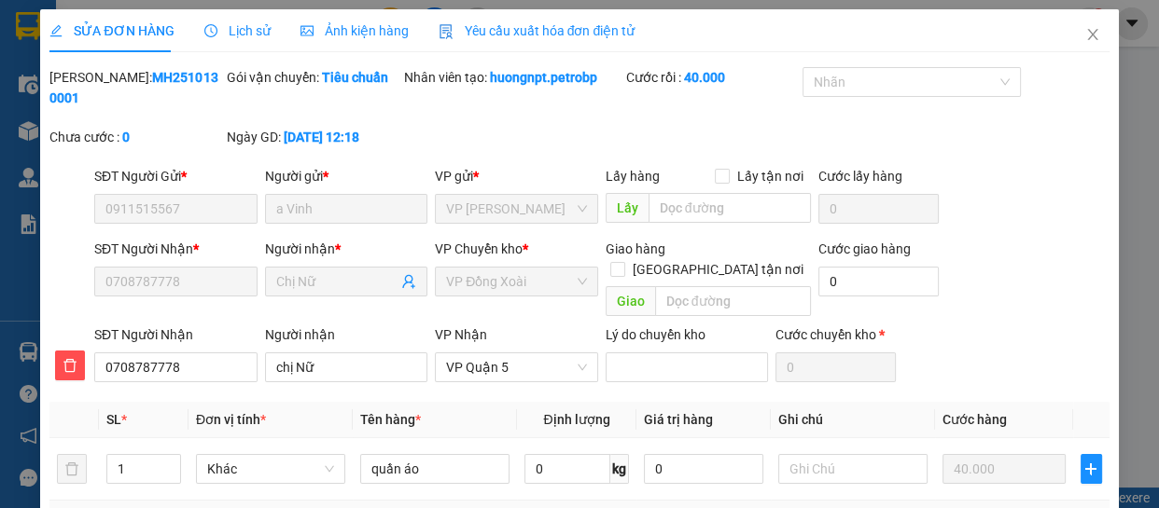
type input "0911515567"
type input "0708787778"
type input "40.000"
drag, startPoint x: 94, startPoint y: 76, endPoint x: 190, endPoint y: 80, distance: 96.2
click at [190, 80] on b "MH2510130001" at bounding box center [133, 87] width 168 height 35
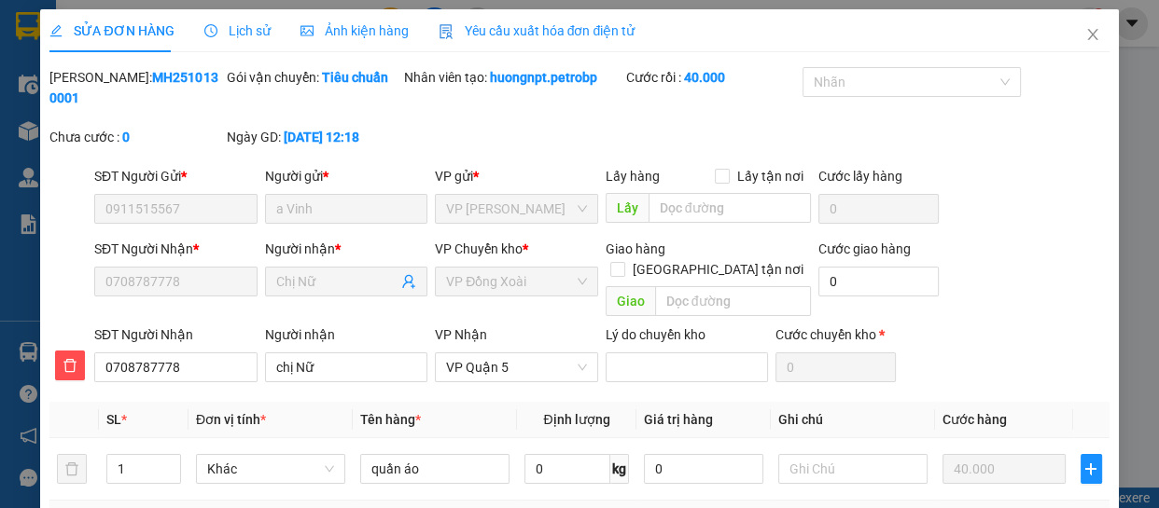
copy b "MH2510130001"
click at [1078, 23] on span "Close" at bounding box center [1092, 35] width 52 height 52
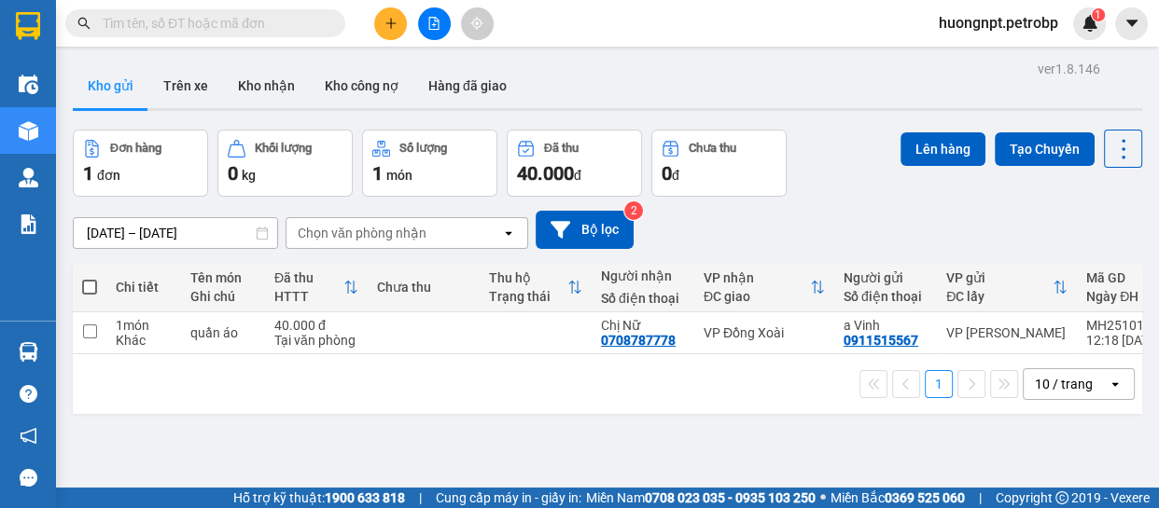
click at [231, 450] on div "ver 1.8.146 Kho gửi Trên xe Kho nhận Kho công nợ Hàng đã giao Đơn hàng 1 đơn Kh…" at bounding box center [607, 310] width 1084 height 508
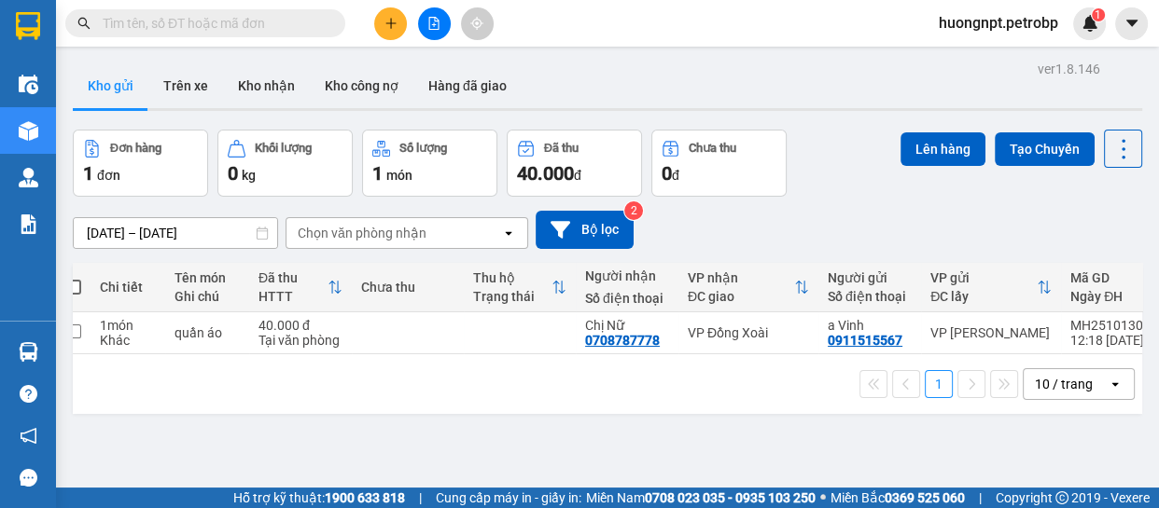
scroll to position [0, 7]
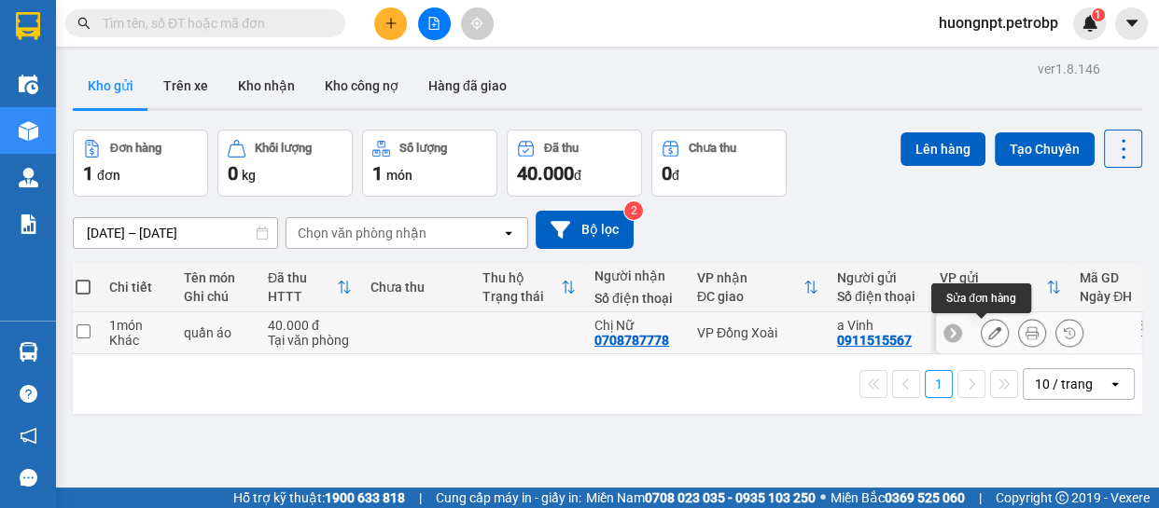
click at [988, 336] on icon at bounding box center [994, 332] width 13 height 13
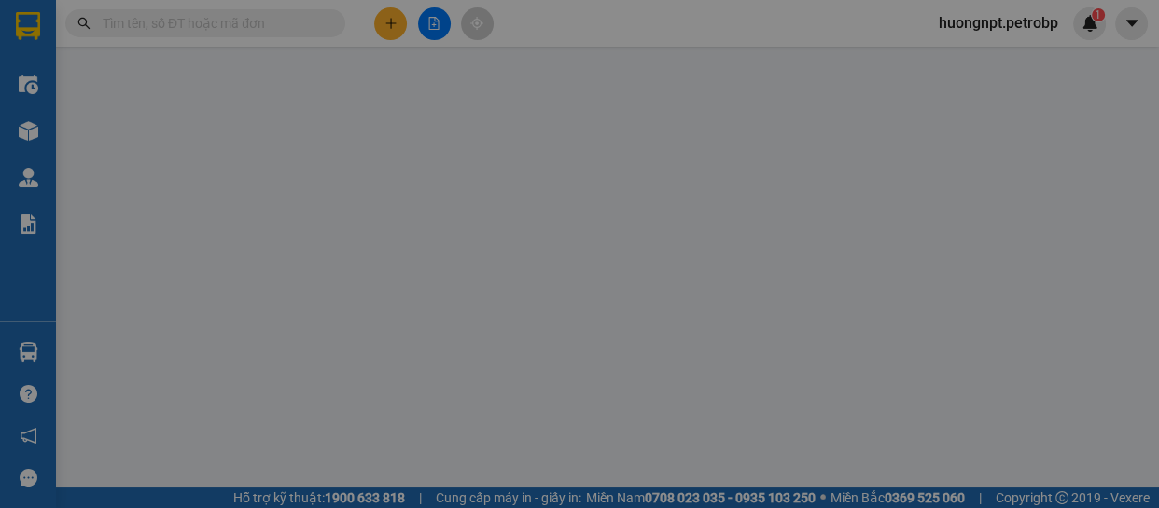
type input "0911515567"
type input "0708787778"
type input "40.000"
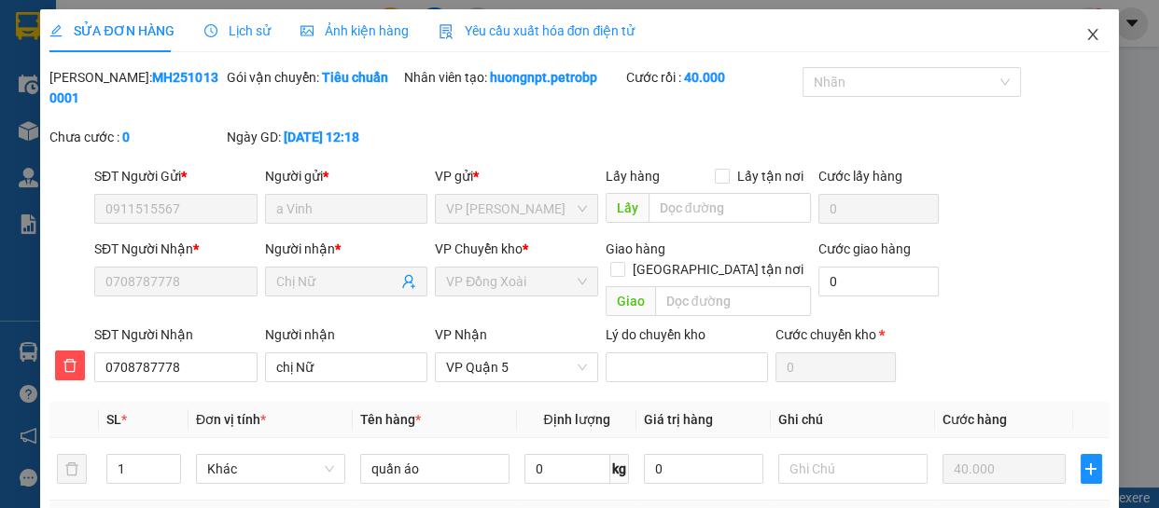
click at [1087, 40] on icon "close" at bounding box center [1092, 34] width 10 height 11
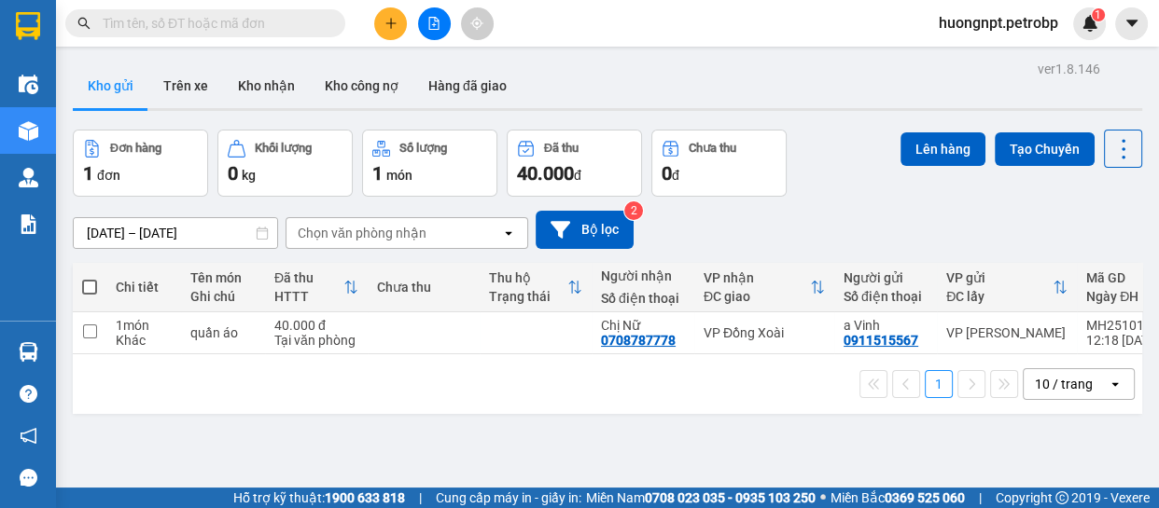
click at [262, 446] on div "ver 1.8.146 Kho gửi Trên xe Kho nhận Kho công nợ Hàng đã giao Đơn hàng 1 đơn Kh…" at bounding box center [607, 310] width 1084 height 508
click at [270, 88] on button "Kho nhận" at bounding box center [266, 85] width 87 height 45
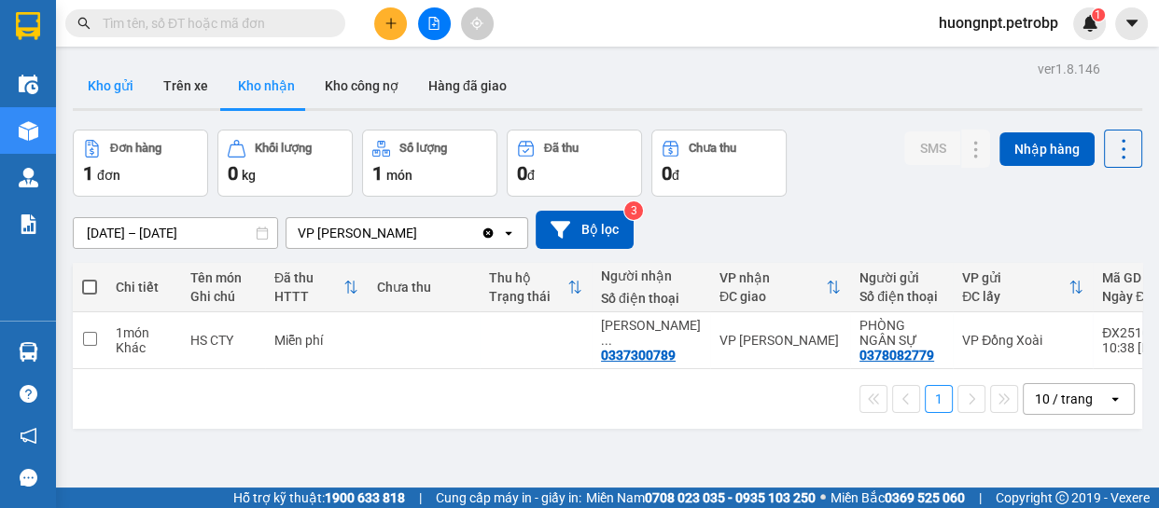
click at [131, 90] on button "Kho gửi" at bounding box center [111, 85] width 76 height 45
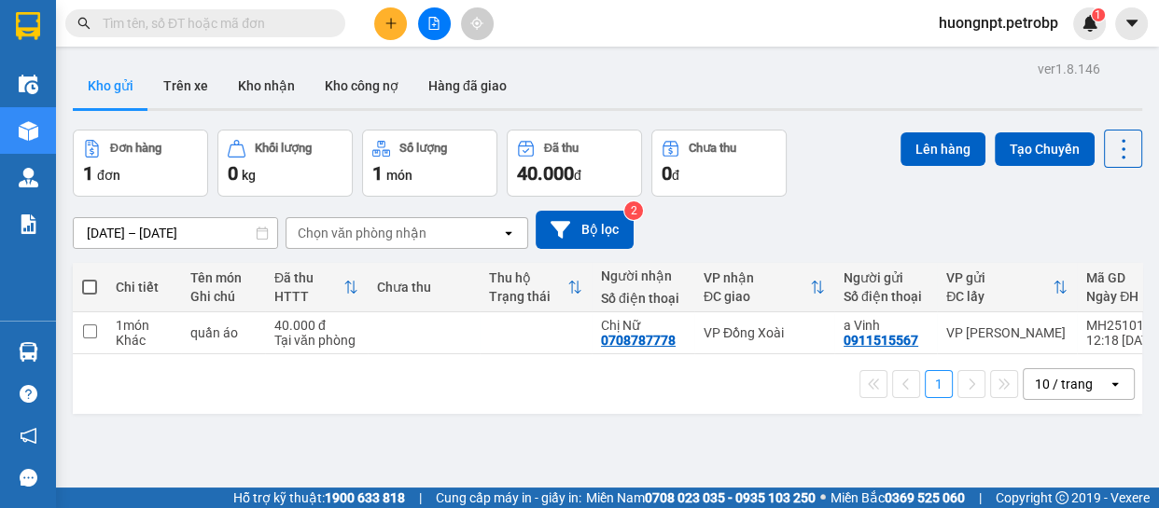
scroll to position [85, 0]
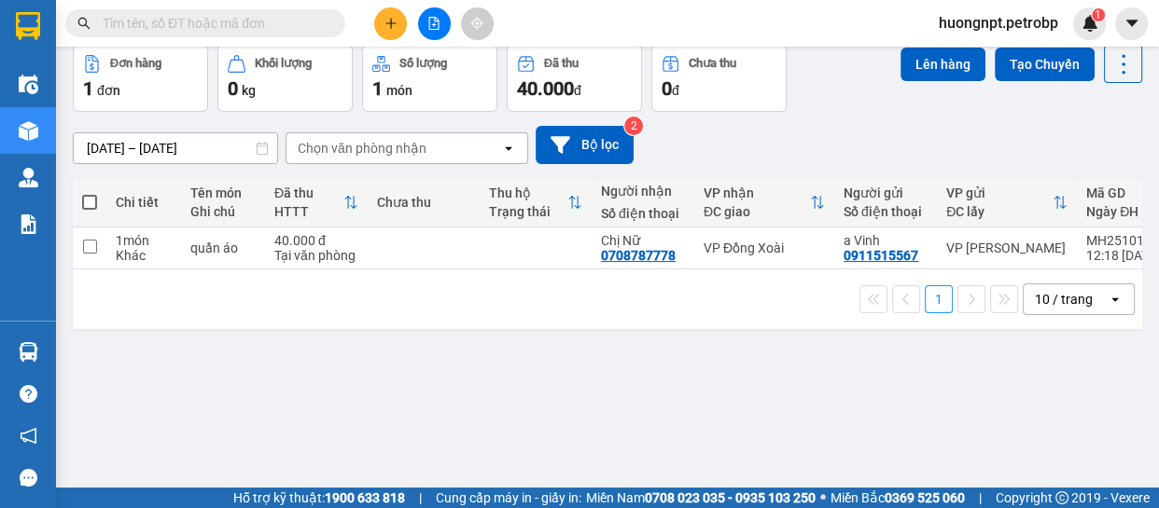
click at [215, 395] on div "ver 1.8.146 Kho gửi Trên xe Kho nhận Kho công nợ Hàng đã giao Đơn hàng 1 đơn Kh…" at bounding box center [607, 225] width 1084 height 508
click at [437, 366] on div "ver 1.8.146 Kho gửi Trên xe Kho nhận Kho công nợ Hàng đã giao Đơn hàng 1 đơn Kh…" at bounding box center [607, 225] width 1084 height 508
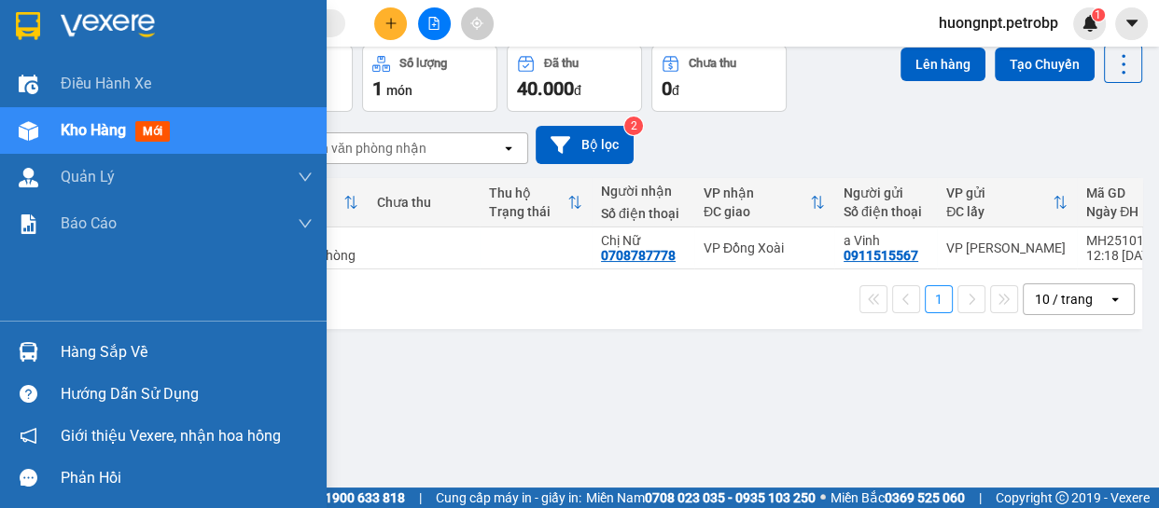
click at [113, 349] on div "Hàng sắp về" at bounding box center [187, 353] width 252 height 28
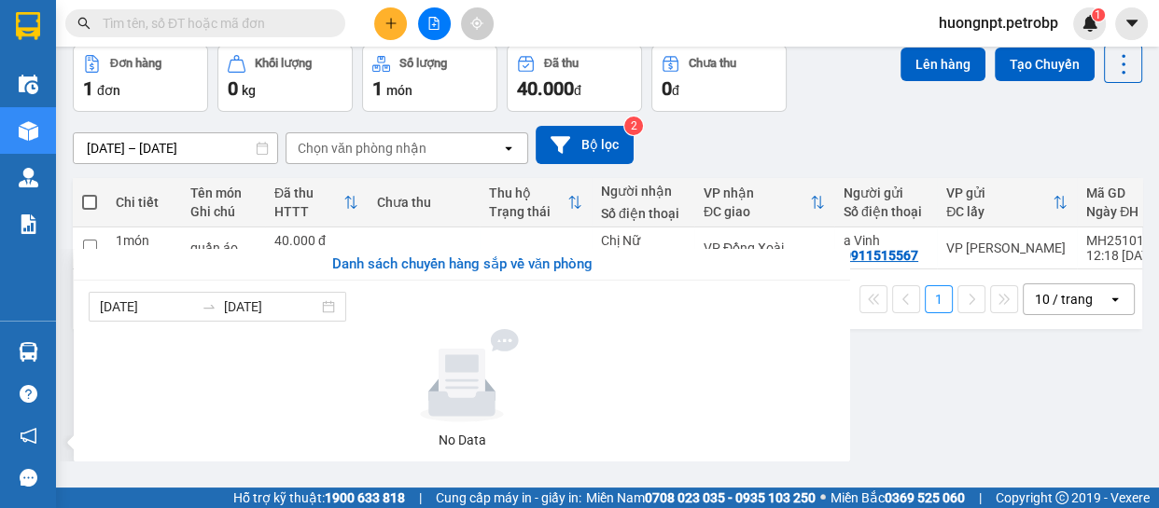
click at [956, 397] on section "Kết quả tìm kiếm ( 48 ) Bộ lọc Mã ĐH Trạng thái Món hàng Tổng cước Chưa cước Ng…" at bounding box center [579, 254] width 1159 height 508
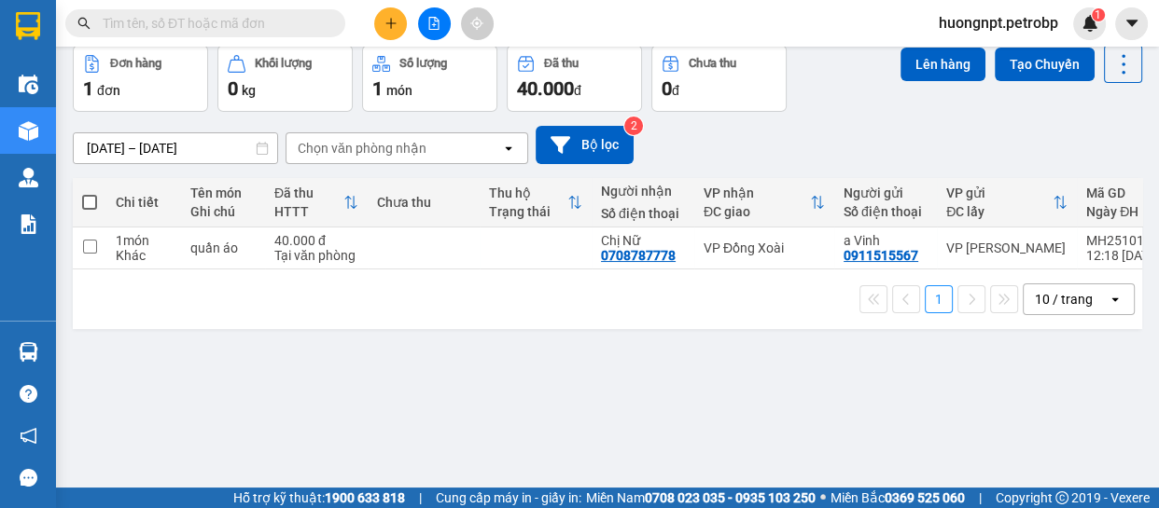
scroll to position [0, 0]
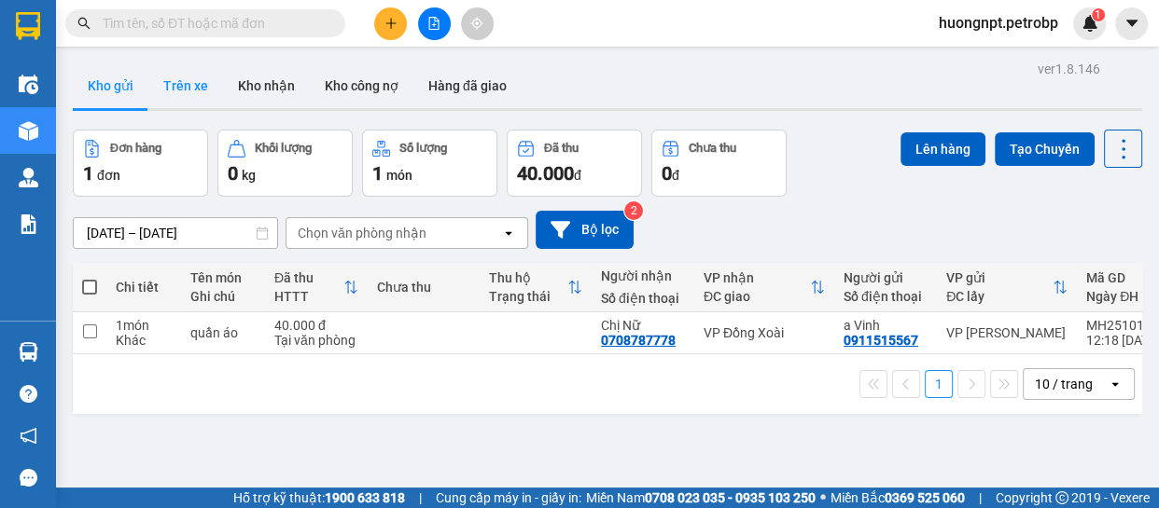
click at [189, 83] on button "Trên xe" at bounding box center [185, 85] width 75 height 45
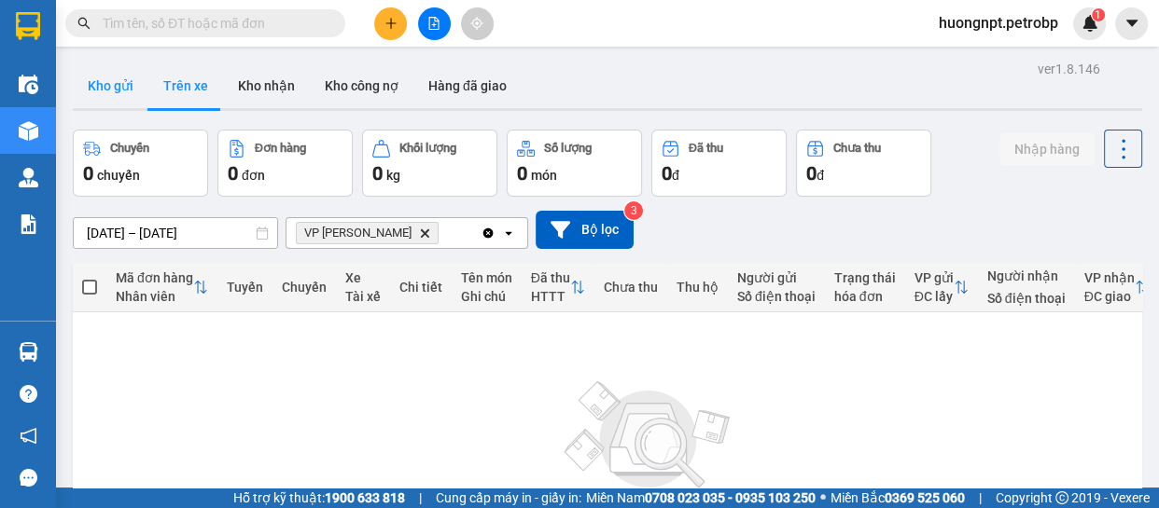
click at [100, 85] on button "Kho gửi" at bounding box center [111, 85] width 76 height 45
